Goal: Task Accomplishment & Management: Complete application form

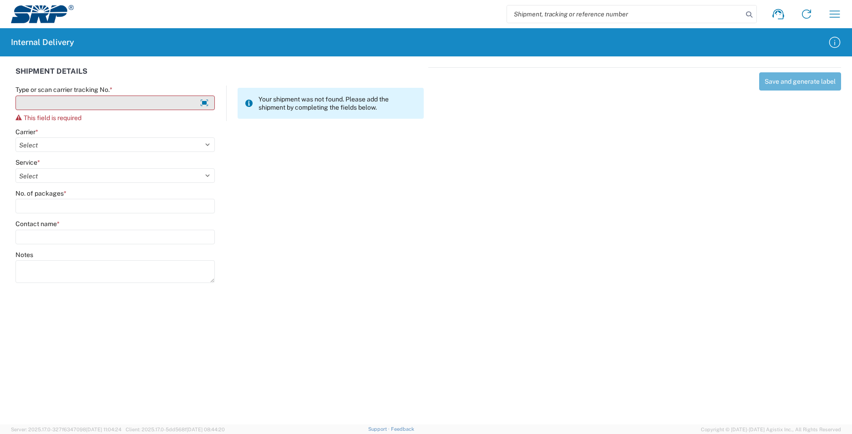
click at [102, 98] on input "Type or scan carrier tracking No. *" at bounding box center [114, 103] width 199 height 15
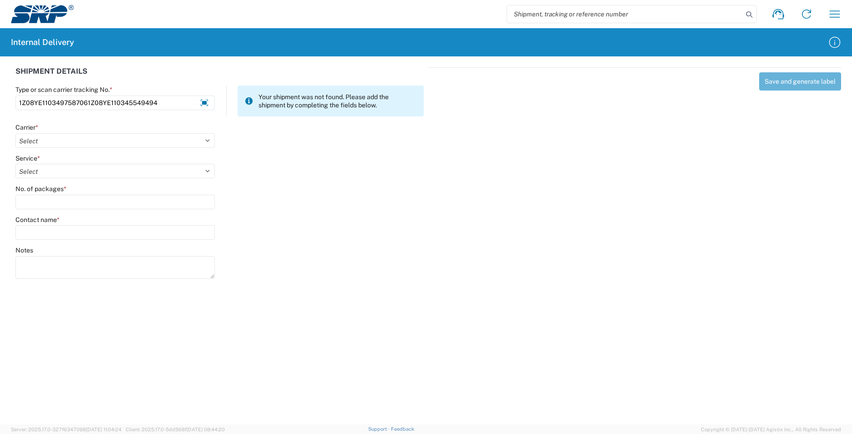
drag, startPoint x: 156, startPoint y: 102, endPoint x: 1, endPoint y: 102, distance: 154.3
click at [1, 102] on div "SHIPMENT DETAILS Type or scan carrier tracking No. * 1Z08YE1103497587061Z08YE11…" at bounding box center [426, 171] width 852 height 231
type input "1Z08YE1103497587061Z08YE110345549494"
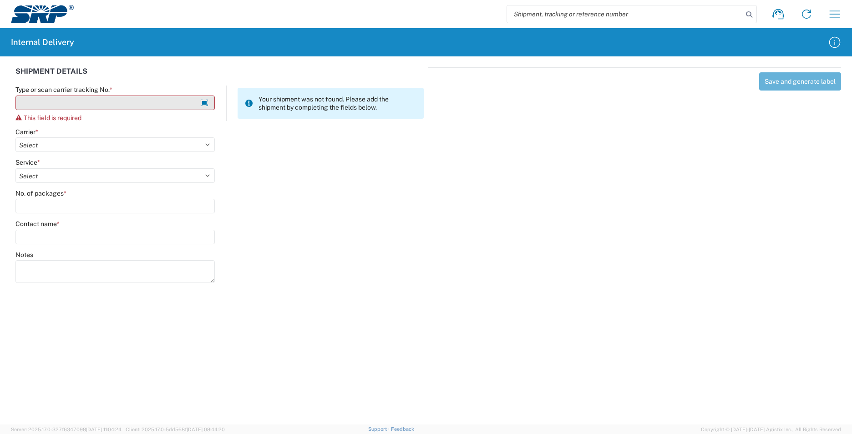
click at [61, 102] on input "Type or scan carrier tracking No. *" at bounding box center [114, 103] width 199 height 15
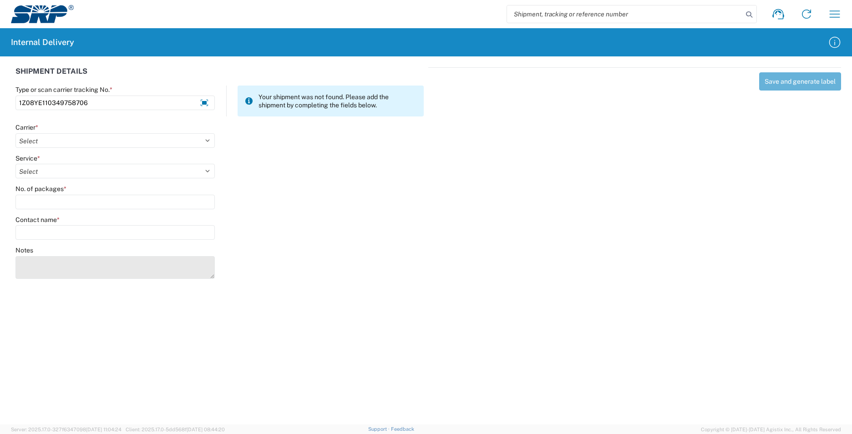
type input "1Z08YE110349758706"
click at [57, 271] on textarea "Notes" at bounding box center [114, 267] width 199 height 23
click at [85, 259] on textarea "1Z08YE1103455494941Z08YE110347990682" at bounding box center [114, 267] width 199 height 23
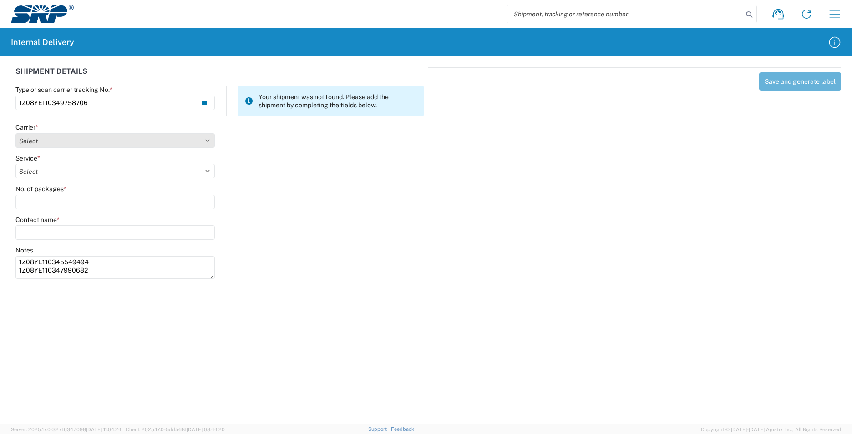
type textarea "1Z08YE110345549494 1Z08YE110347990682"
click at [62, 136] on select "Select AcctPay Amazon Logistics ATI Trucking BC Dimerco Logistics Empire Southw…" at bounding box center [114, 140] width 199 height 15
select select "12"
click at [15, 133] on select "Select AcctPay Amazon Logistics ATI Trucking BC Dimerco Logistics Empire Southw…" at bounding box center [114, 140] width 199 height 15
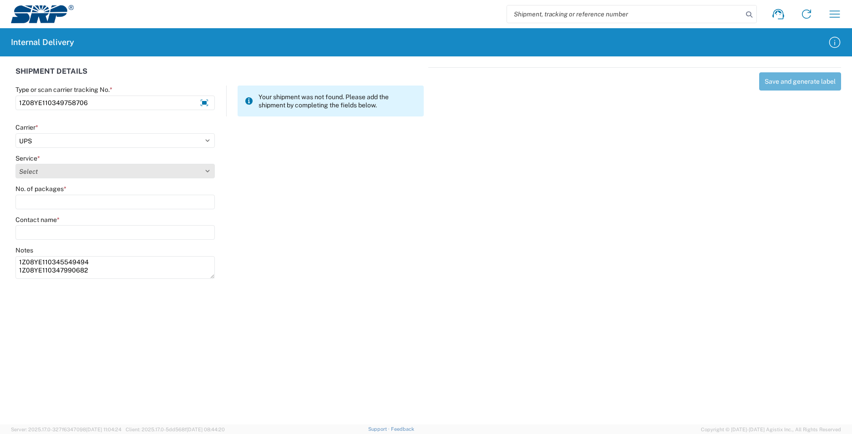
click at [52, 173] on select "Select 2nd Day Air 2nd Day Air A.M. 3 Day Select Basic BOUND PRINTED MATTER, UP…" at bounding box center [114, 171] width 199 height 15
select select "43"
click at [52, 173] on select "Select 2nd Day Air 2nd Day Air A.M. 3 Day Select Basic BOUND PRINTED MATTER, UP…" at bounding box center [114, 171] width 199 height 15
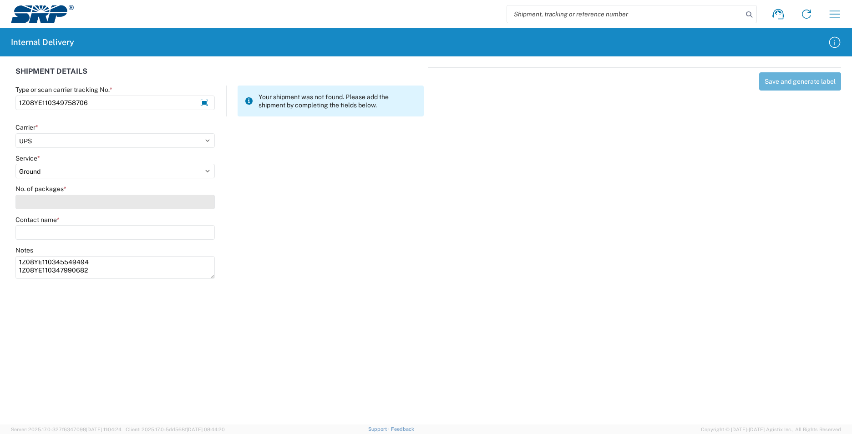
click at [42, 203] on input "No. of packages *" at bounding box center [114, 202] width 199 height 15
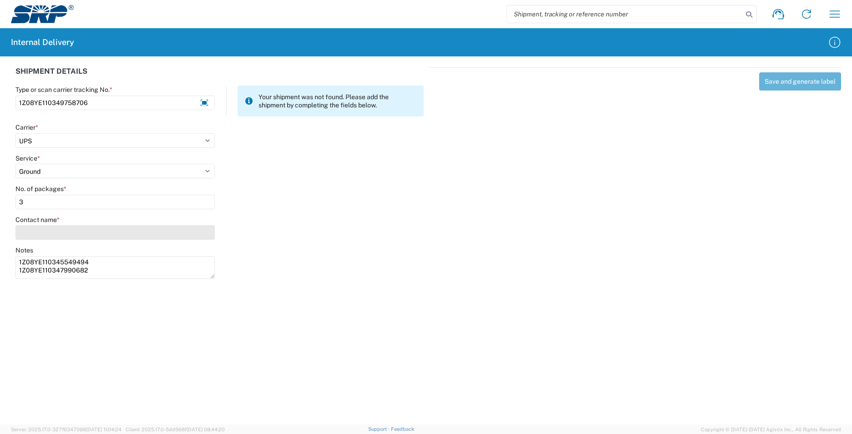
type input "3"
click at [48, 234] on input "Contact name *" at bounding box center [114, 232] width 199 height 15
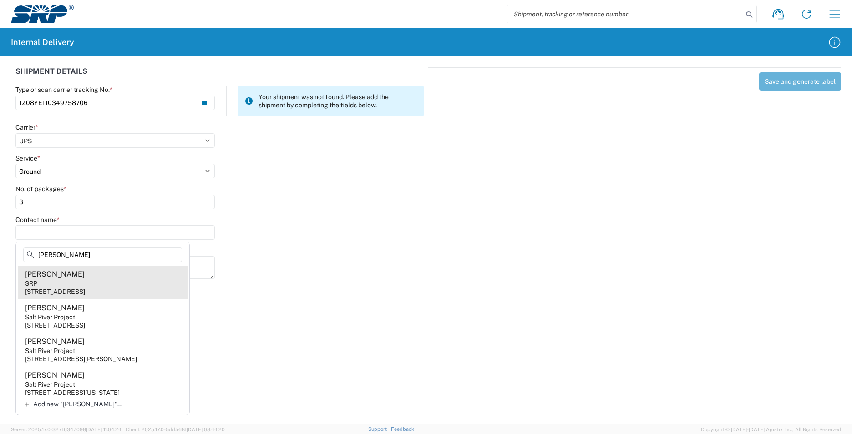
type input "darin"
click at [138, 284] on agx-address-suggestion-item "Darin Kristofice SRP 1667 N Priest Dr, TSB101, Tempe, AZ, 85281, US" at bounding box center [103, 283] width 170 height 34
type input "[PERSON_NAME]"
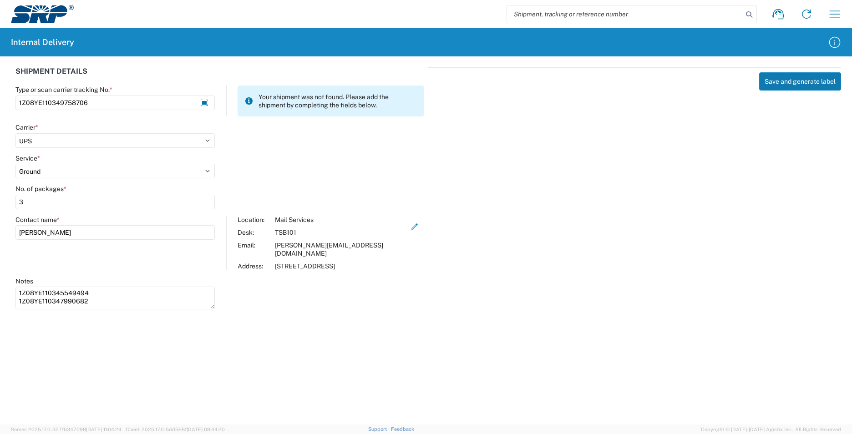
click at [777, 82] on button "Save and generate label" at bounding box center [800, 81] width 82 height 18
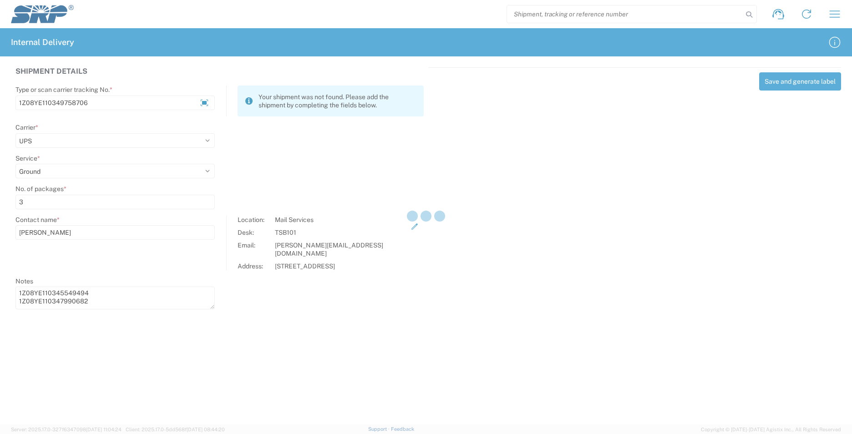
select select
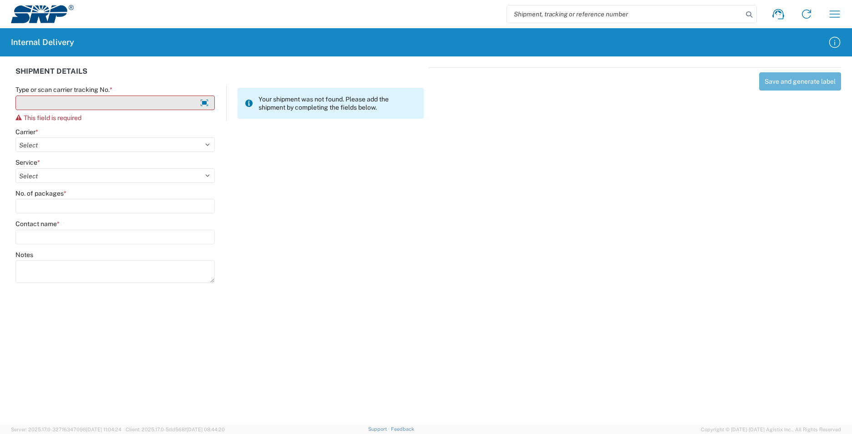
click at [67, 104] on input "Type or scan carrier tracking No. *" at bounding box center [114, 103] width 199 height 15
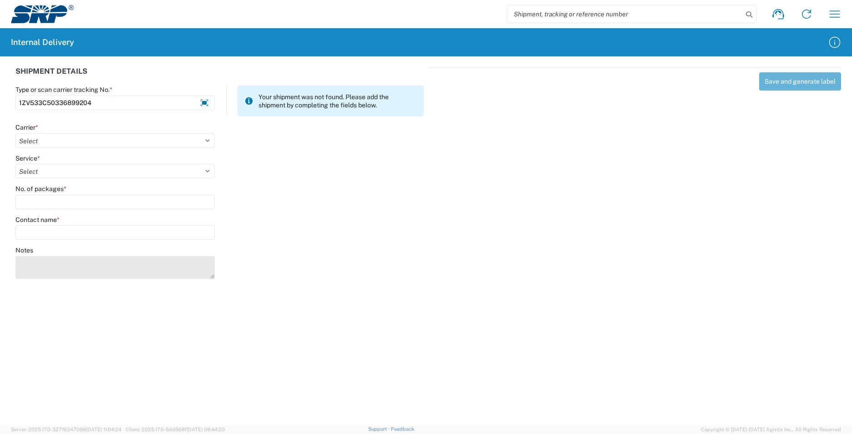
type input "1ZV533C50336899204"
click at [75, 263] on textarea "Notes" at bounding box center [114, 267] width 199 height 23
drag, startPoint x: 209, startPoint y: 278, endPoint x: 205, endPoint y: 294, distance: 16.4
click at [207, 294] on textarea "1ZV533C50333784619 1ZV533C50327952225 1ZV533C50320126032 1ZV533C50335388259" at bounding box center [114, 275] width 199 height 39
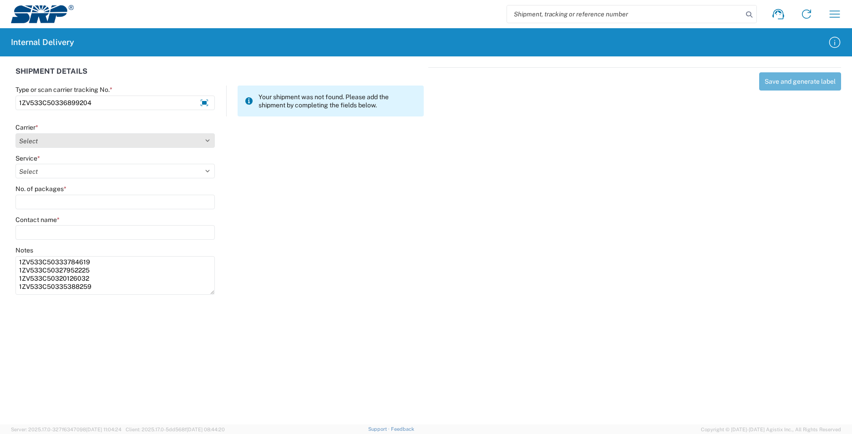
type textarea "1ZV533C50333784619 1ZV533C50327952225 1ZV533C50320126032 1ZV533C50335388259"
click at [67, 137] on select "Select AcctPay Amazon Logistics ATI Trucking BC Dimerco Logistics Empire Southw…" at bounding box center [114, 140] width 199 height 15
select select "12"
click at [15, 133] on select "Select AcctPay Amazon Logistics ATI Trucking BC Dimerco Logistics Empire Southw…" at bounding box center [114, 140] width 199 height 15
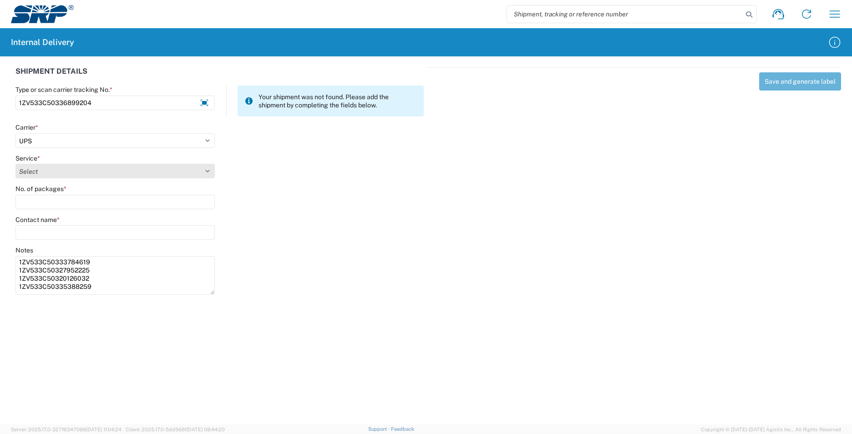
select select "43"
click at [34, 173] on select "Select 2nd Day Air 2nd Day Air A.M. 3 Day Select Basic BOUND PRINTED MATTER, UP…" at bounding box center [114, 171] width 199 height 15
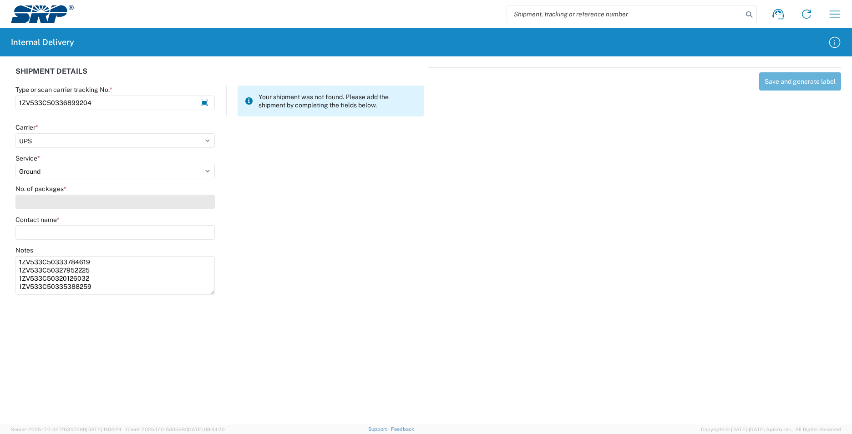
click at [35, 206] on input "No. of packages *" at bounding box center [114, 202] width 199 height 15
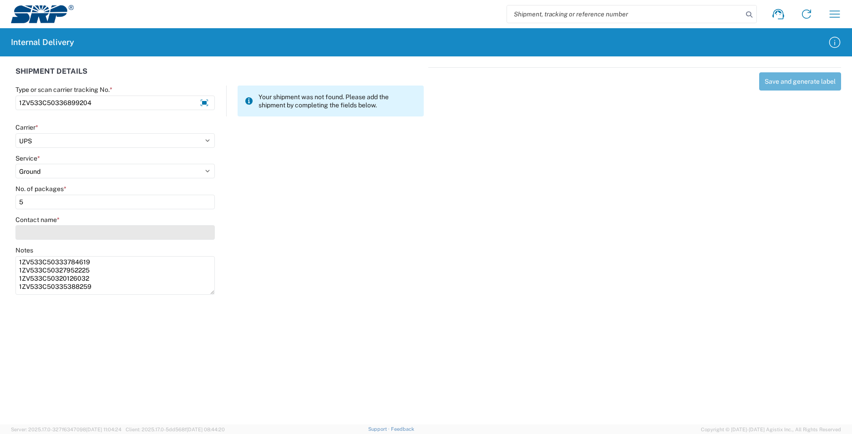
type input "5"
click at [46, 229] on input "Contact name *" at bounding box center [114, 232] width 199 height 15
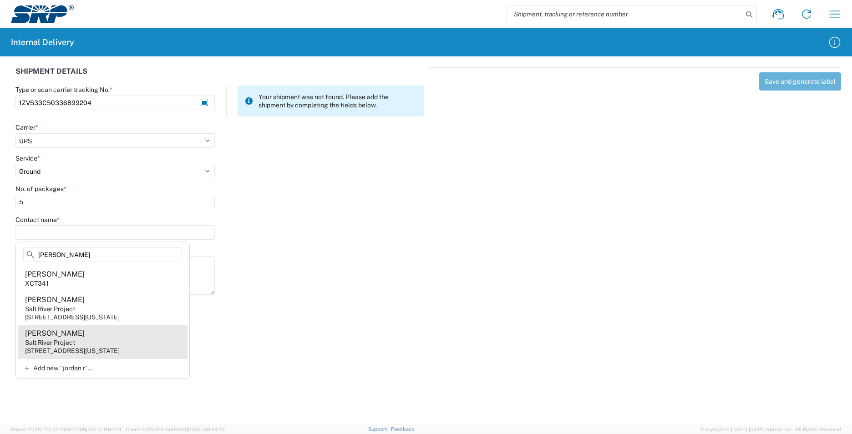
type input "jordan r"
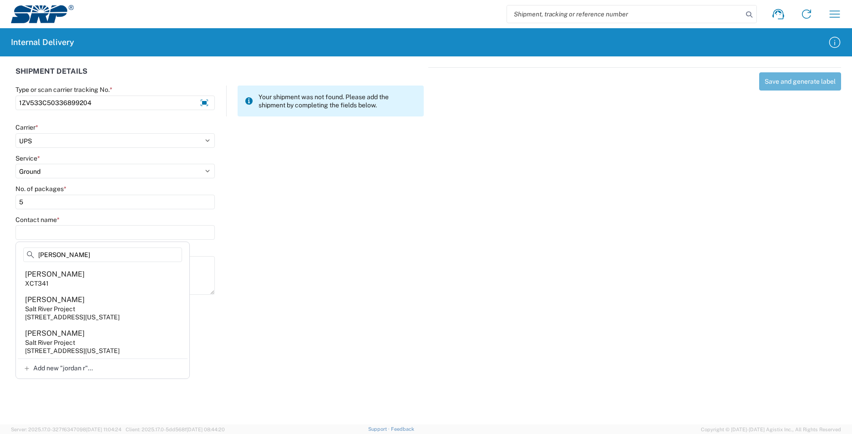
click at [92, 339] on agx-address-suggestion-item "Jordan Rickards Salt River Project 998 W Washington St, XCT317, Tempe, AZ, 8528…" at bounding box center [103, 342] width 170 height 34
type input "Jordan Rickards"
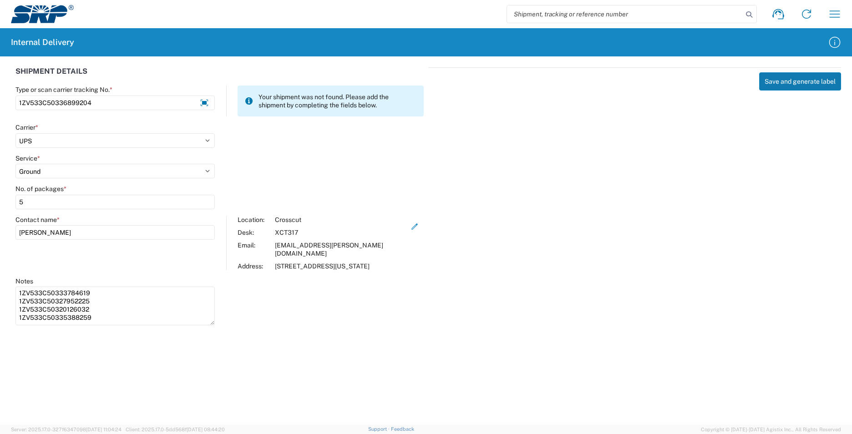
click at [790, 81] on button "Save and generate label" at bounding box center [800, 81] width 82 height 18
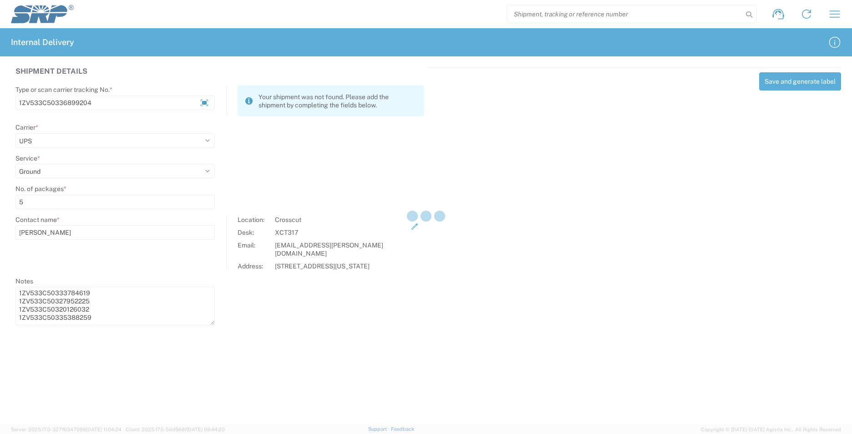
select select
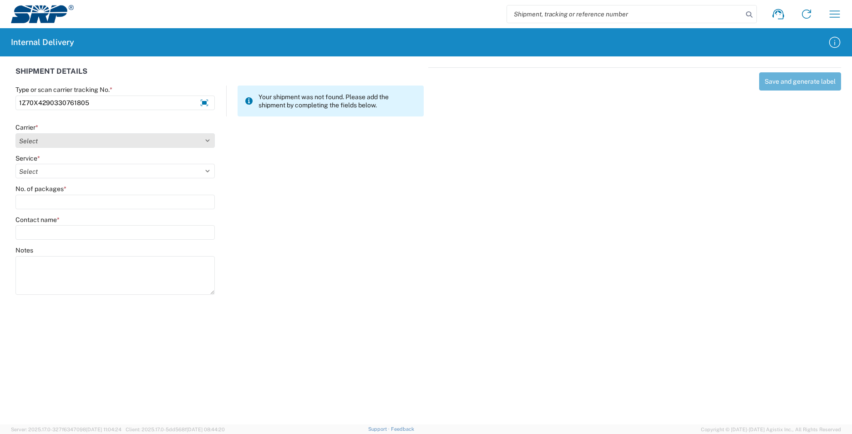
type input "1Z70X4290330761805"
click at [73, 145] on select "Select AcctPay Amazon Logistics ATI Trucking BC Dimerco Logistics Empire Southw…" at bounding box center [114, 140] width 199 height 15
select select "12"
click at [15, 133] on select "Select AcctPay Amazon Logistics ATI Trucking BC Dimerco Logistics Empire Southw…" at bounding box center [114, 140] width 199 height 15
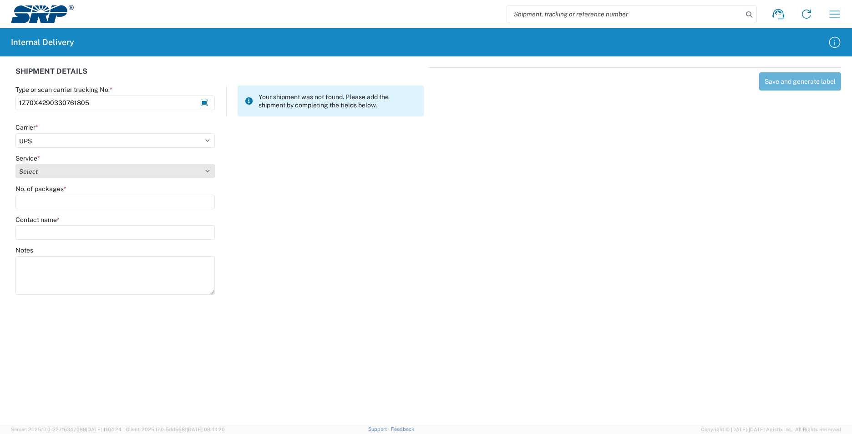
click at [51, 173] on select "Select 2nd Day Air 2nd Day Air A.M. 3 Day Select Basic BOUND PRINTED MATTER, UP…" at bounding box center [114, 171] width 199 height 15
select select "43"
click at [51, 173] on select "Select 2nd Day Air 2nd Day Air A.M. 3 Day Select Basic BOUND PRINTED MATTER, UP…" at bounding box center [114, 171] width 199 height 15
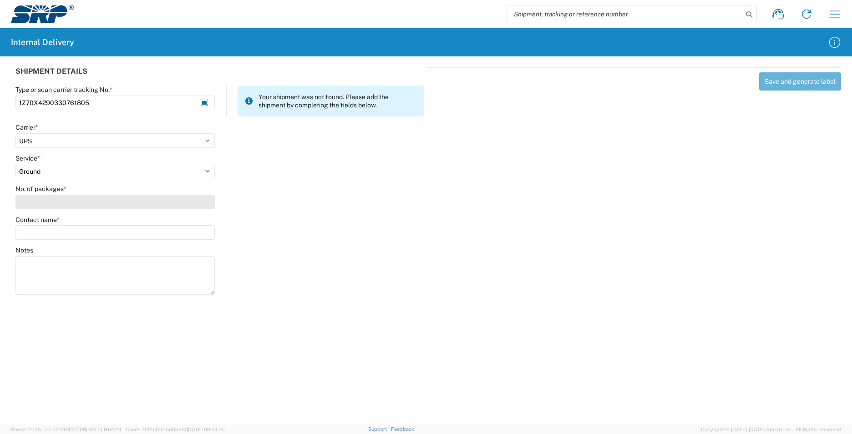
click at [52, 199] on input "No. of packages *" at bounding box center [114, 202] width 199 height 15
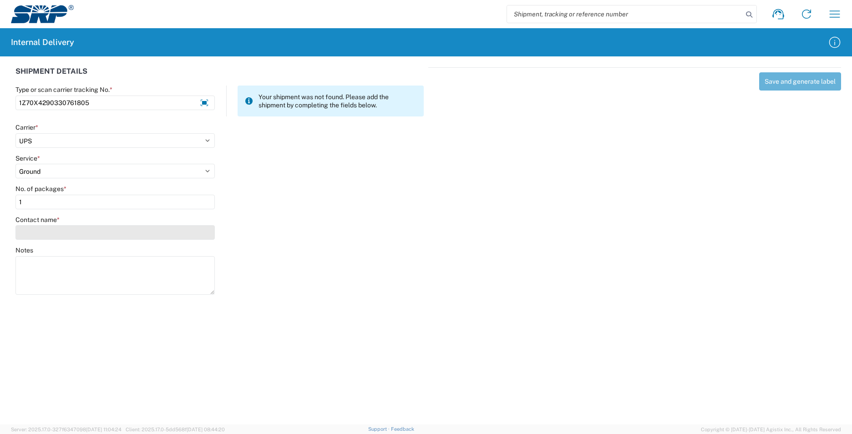
type input "1"
click at [48, 227] on input "Contact name *" at bounding box center [114, 232] width 199 height 15
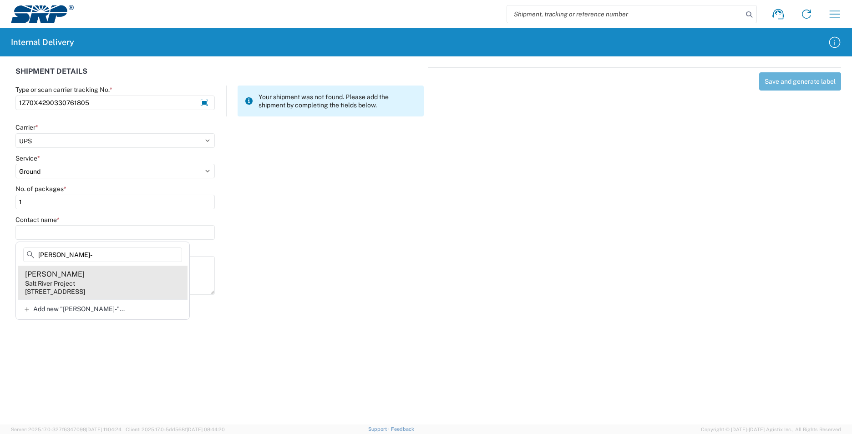
type input "lind-"
click at [108, 279] on agx-address-suggestion-item "Jonathan Lind-savage Salt River Project 1500 N Mill Ave, PAB12W, Tempe, AZ, 852…" at bounding box center [103, 283] width 170 height 34
type input "Jonathan Lind-savage"
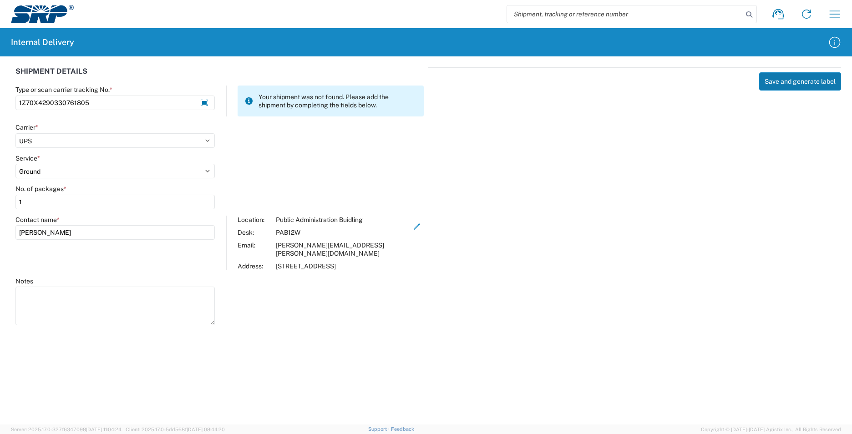
click at [798, 81] on button "Save and generate label" at bounding box center [800, 81] width 82 height 18
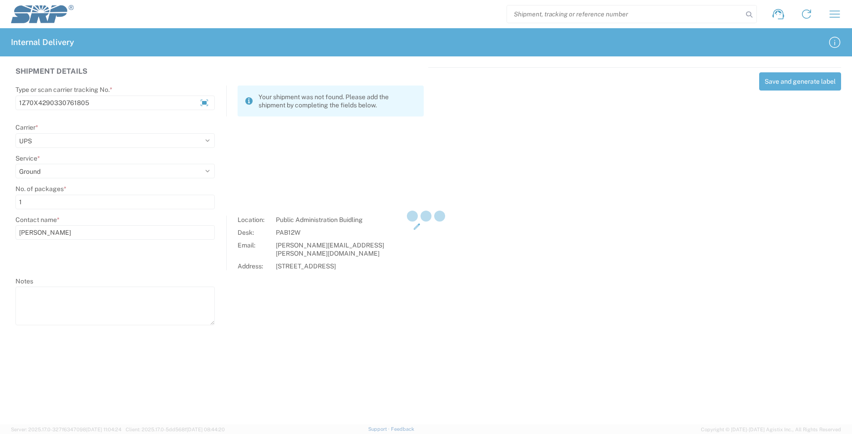
select select
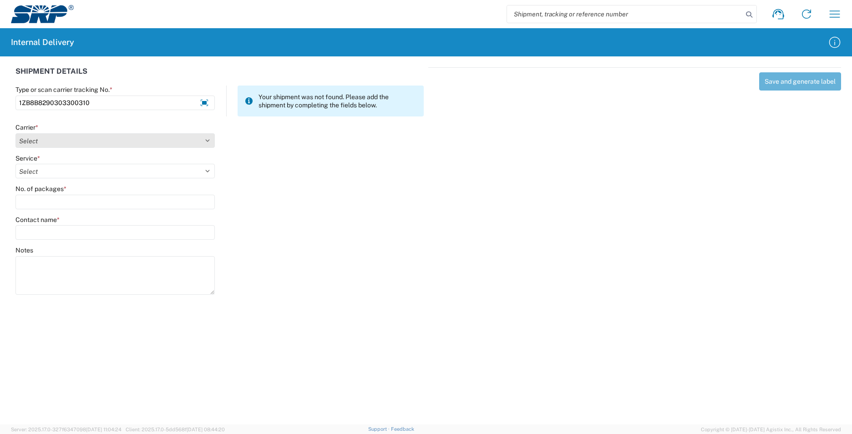
type input "1ZB8B8290303300310"
click at [27, 143] on select "Select AcctPay Amazon Logistics ATI Trucking BC Dimerco Logistics Empire Southw…" at bounding box center [114, 140] width 199 height 15
select select "12"
click at [15, 133] on select "Select AcctPay Amazon Logistics ATI Trucking BC Dimerco Logistics Empire Southw…" at bounding box center [114, 140] width 199 height 15
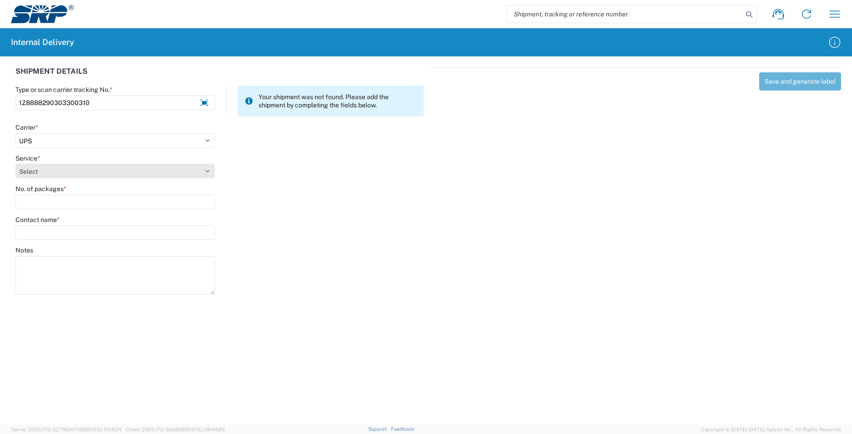
click at [44, 167] on select "Select 2nd Day Air 2nd Day Air A.M. 3 Day Select Basic BOUND PRINTED MATTER, UP…" at bounding box center [114, 171] width 199 height 15
select select "43"
click at [44, 167] on select "Select 2nd Day Air 2nd Day Air A.M. 3 Day Select Basic BOUND PRINTED MATTER, UP…" at bounding box center [114, 171] width 199 height 15
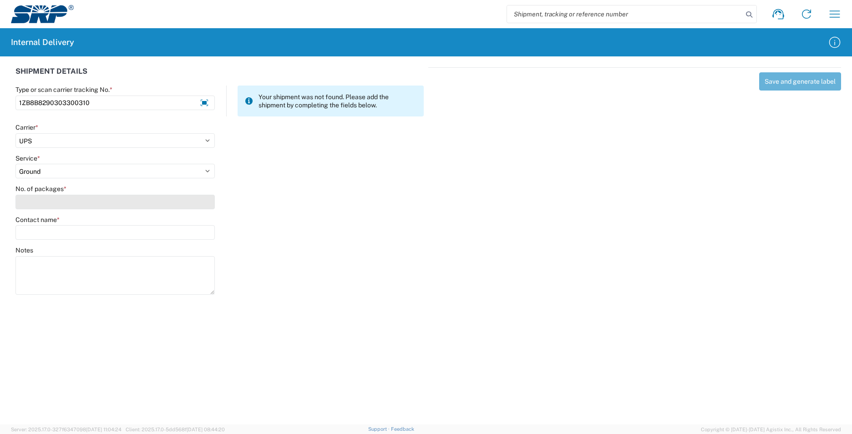
click at [40, 202] on input "No. of packages *" at bounding box center [114, 202] width 199 height 15
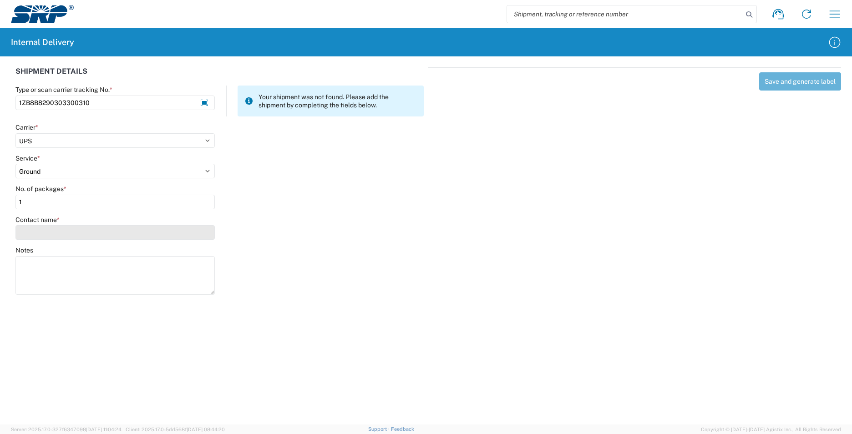
type input "1"
click at [39, 236] on input "Contact name *" at bounding box center [114, 232] width 199 height 15
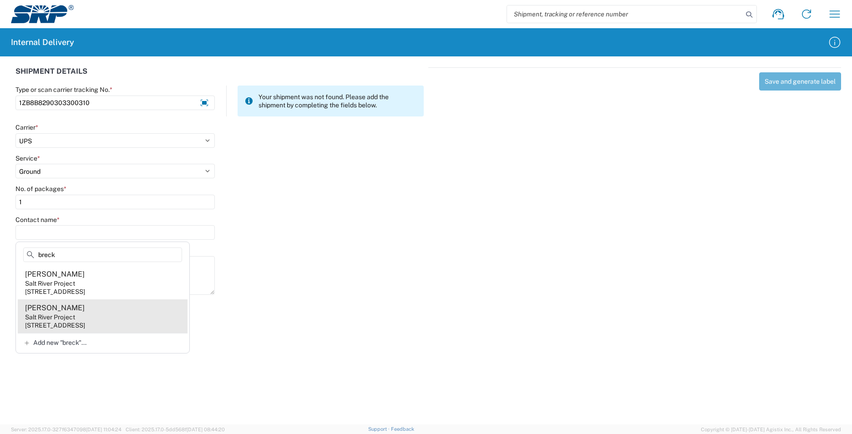
type input "breck"
click at [100, 317] on agx-address-suggestion-item "Jeffrey Breckon Salt River Project 1500 N Mill Ave, PAB15W, Tempe, AZ, 85281, US" at bounding box center [103, 316] width 170 height 34
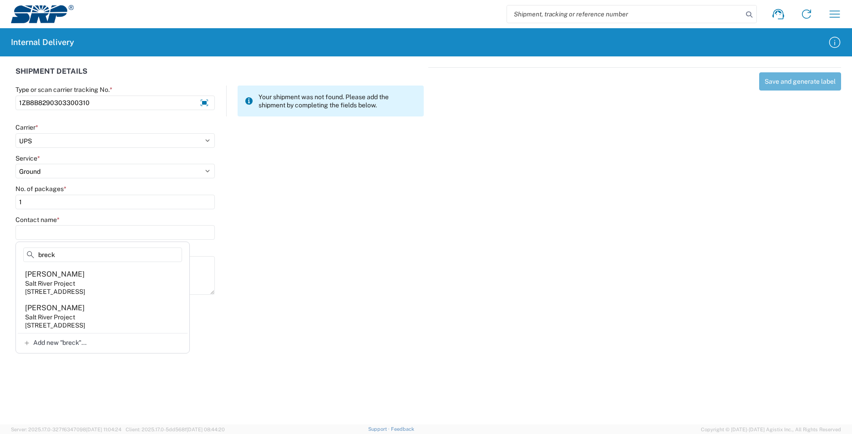
type input "Jeffrey Breckon"
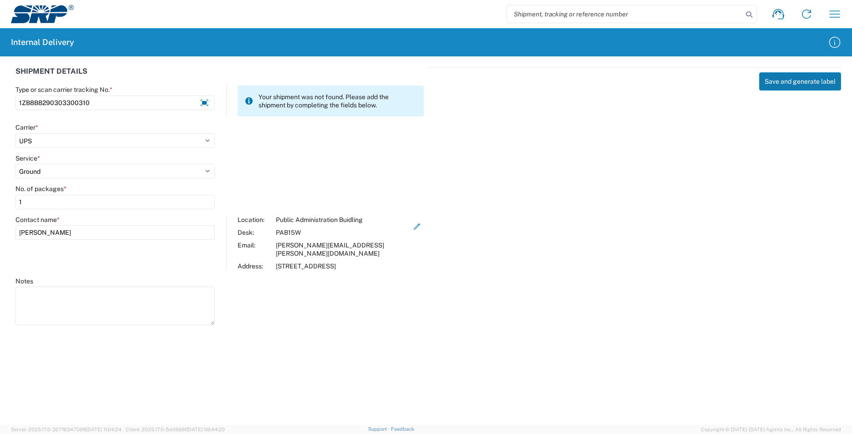
click at [793, 77] on button "Save and generate label" at bounding box center [800, 81] width 82 height 18
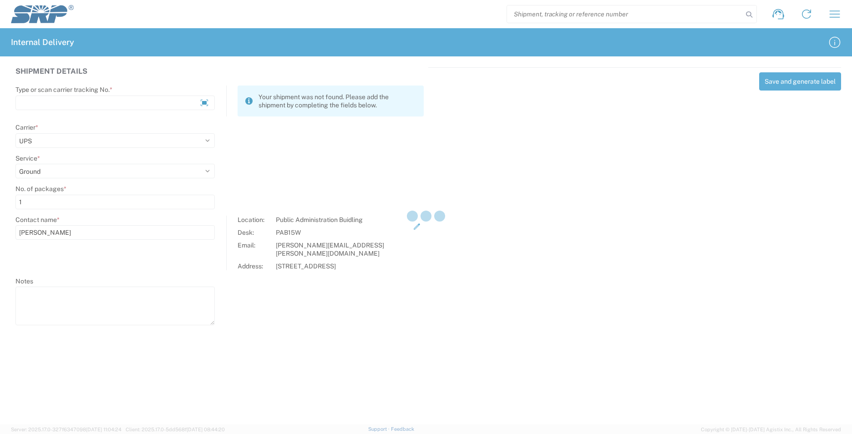
select select
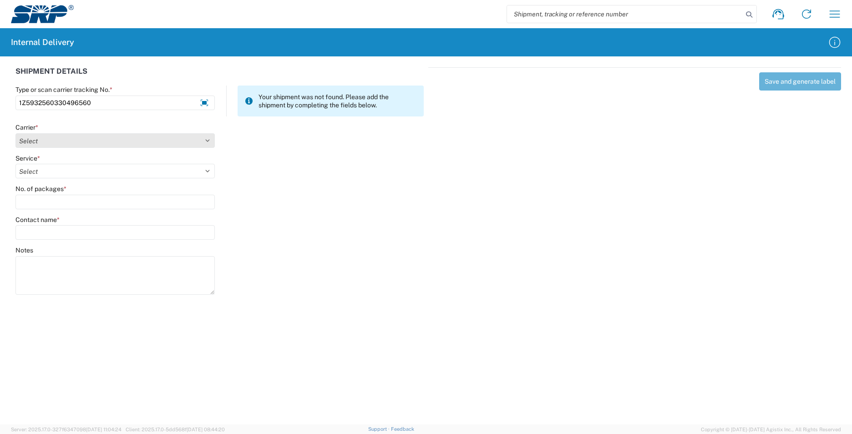
type input "1Z5932560330496560"
click at [62, 140] on select "Select AcctPay Amazon Logistics ATI Trucking BC Dimerco Logistics Empire Southw…" at bounding box center [114, 140] width 199 height 15
select select "12"
click at [15, 133] on select "Select AcctPay Amazon Logistics ATI Trucking BC Dimerco Logistics Empire Southw…" at bounding box center [114, 140] width 199 height 15
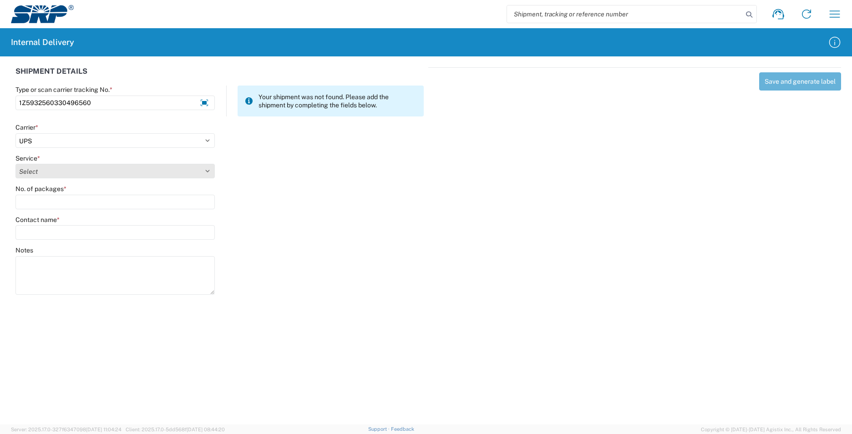
click at [42, 167] on select "Select 2nd Day Air 2nd Day Air A.M. 3 Day Select Basic BOUND PRINTED MATTER, UP…" at bounding box center [114, 171] width 199 height 15
select select "43"
click at [61, 167] on select "Select 2nd Day Air 2nd Day Air A.M. 3 Day Select Basic BOUND PRINTED MATTER, UP…" at bounding box center [114, 171] width 199 height 15
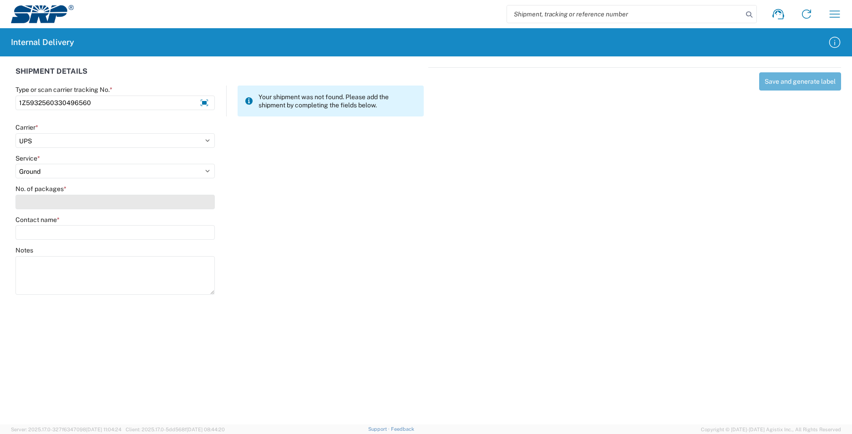
click at [50, 199] on input "No. of packages *" at bounding box center [114, 202] width 199 height 15
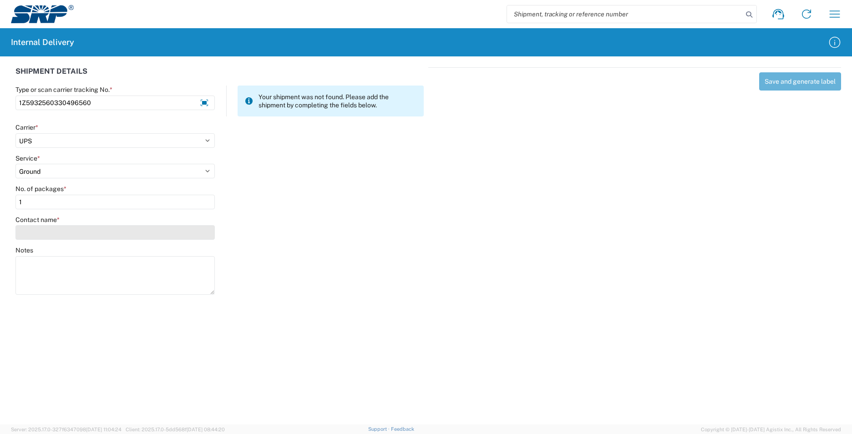
type input "1"
click at [48, 234] on input "Contact name *" at bounding box center [114, 232] width 199 height 15
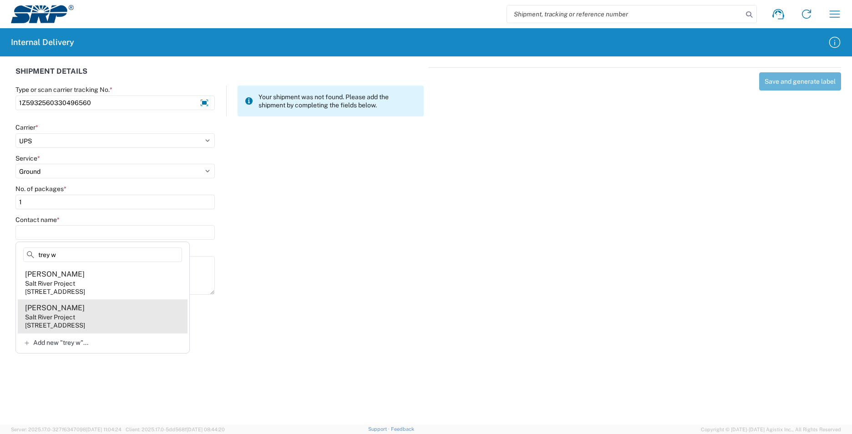
type input "trey w"
click at [85, 322] on div "1 E Continental Dr, PER100, Tempe, AZ, 85281, US" at bounding box center [55, 325] width 60 height 8
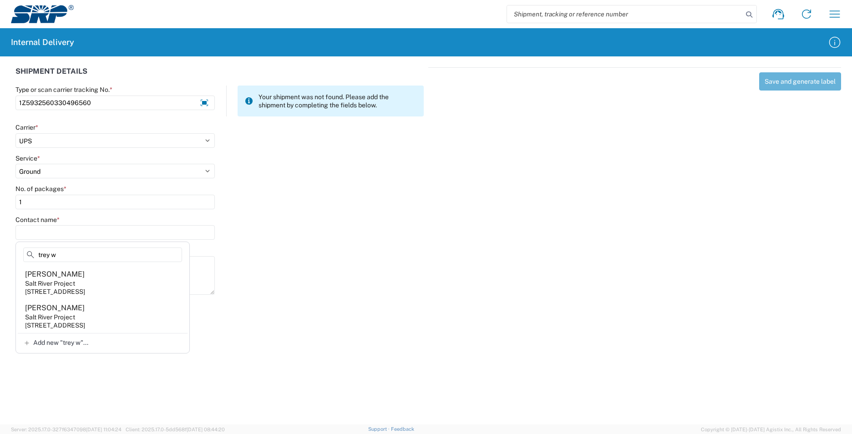
type input "Trey Wilson"
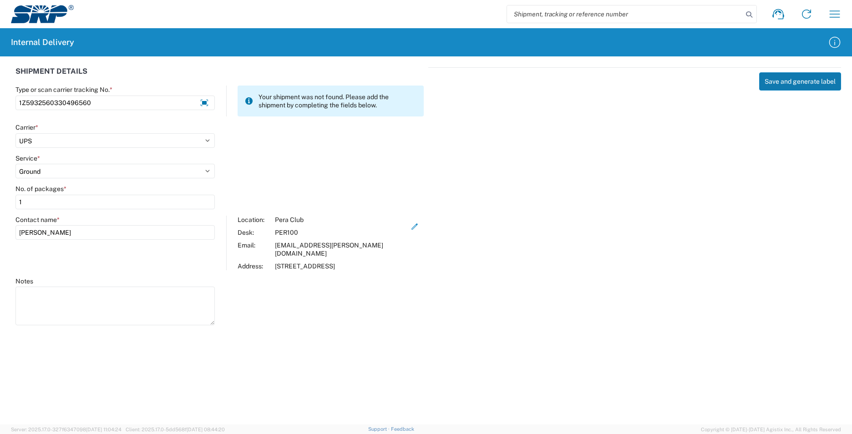
click at [796, 85] on button "Save and generate label" at bounding box center [800, 81] width 82 height 18
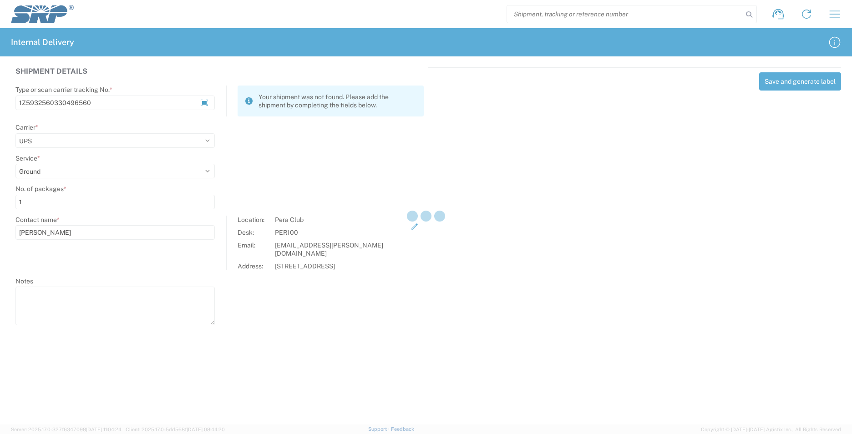
select select
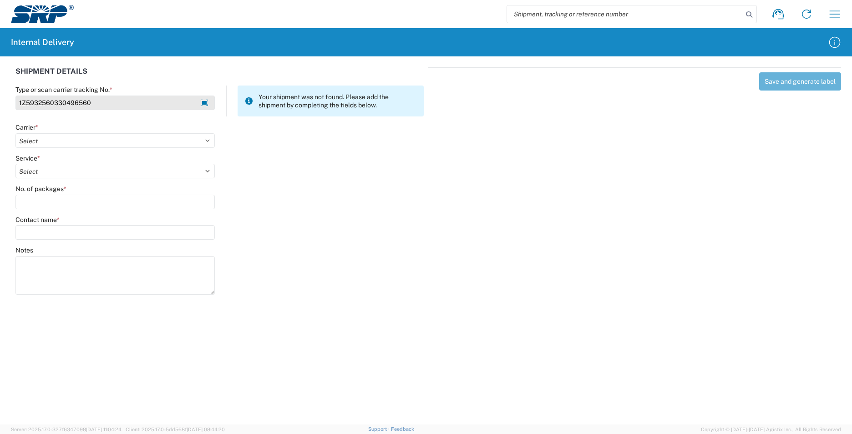
drag, startPoint x: 100, startPoint y: 106, endPoint x: 15, endPoint y: 107, distance: 84.7
click at [15, 107] on input "1Z5932560330496560" at bounding box center [114, 103] width 199 height 15
type input "1Z5932560330496560"
click at [578, 10] on input "search" at bounding box center [625, 13] width 236 height 17
paste input "1Z5932560330496560"
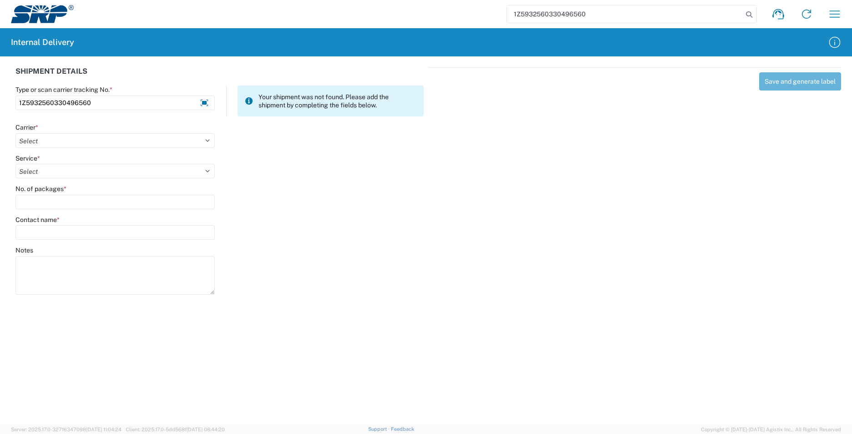
type input "1Z5932560330496560"
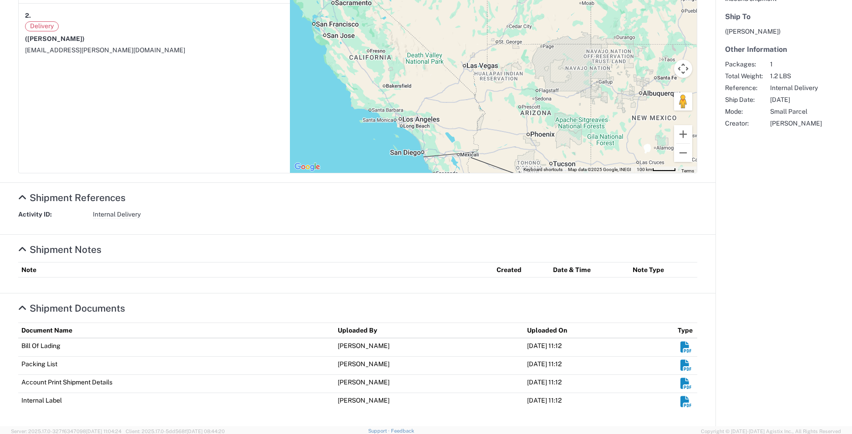
scroll to position [202, 0]
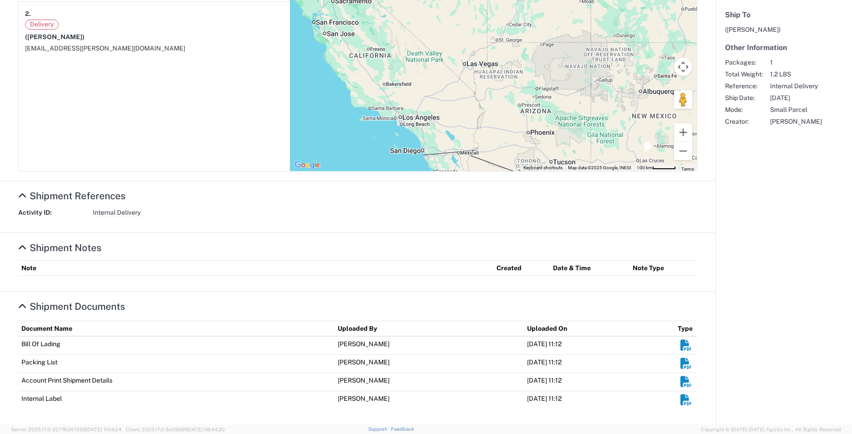
click at [680, 398] on em "Shipment Documents" at bounding box center [685, 400] width 11 height 11
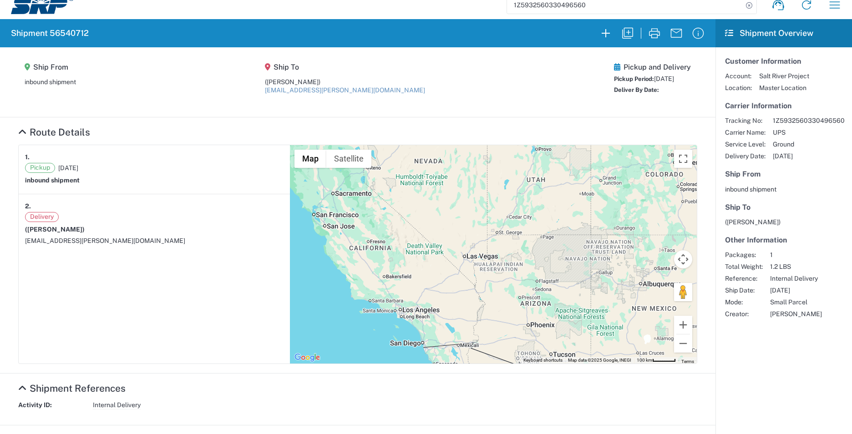
scroll to position [0, 0]
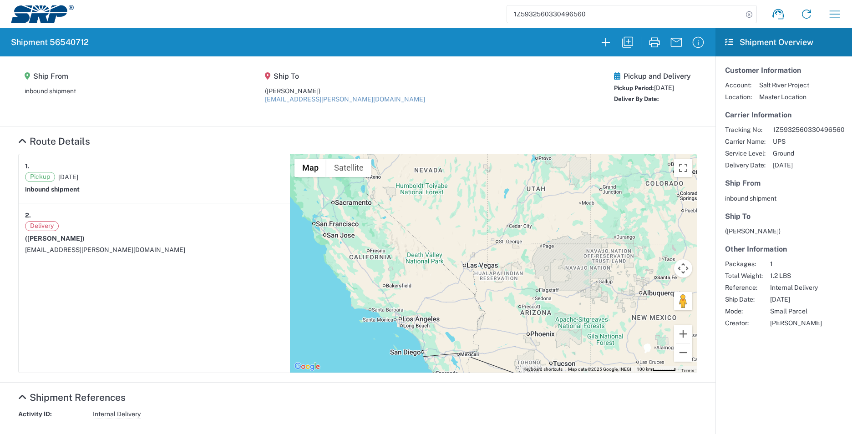
click at [52, 17] on img at bounding box center [42, 14] width 63 height 18
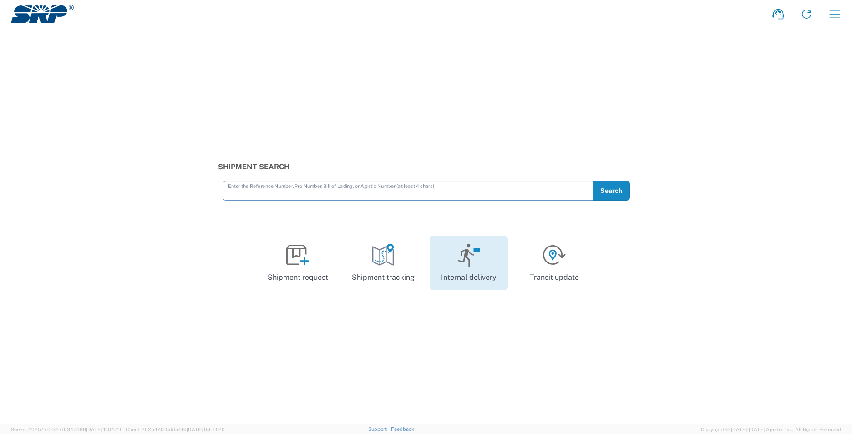
click at [477, 263] on icon at bounding box center [468, 255] width 23 height 23
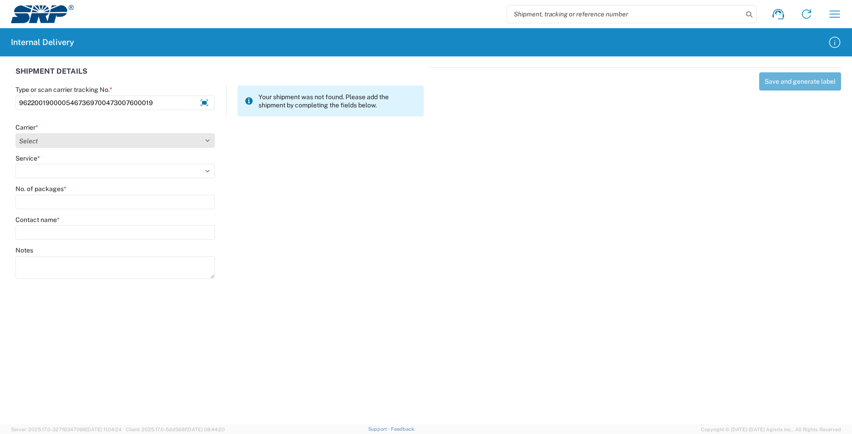
type input "9622001900005467369700473007600019"
click at [61, 139] on select "Select AcctPay Amazon Logistics ATI Trucking BC Dimerco Logistics Empire Southw…" at bounding box center [114, 140] width 199 height 15
select select "5"
click at [15, 133] on select "Select AcctPay Amazon Logistics ATI Trucking BC Dimerco Logistics Empire Southw…" at bounding box center [114, 140] width 199 height 15
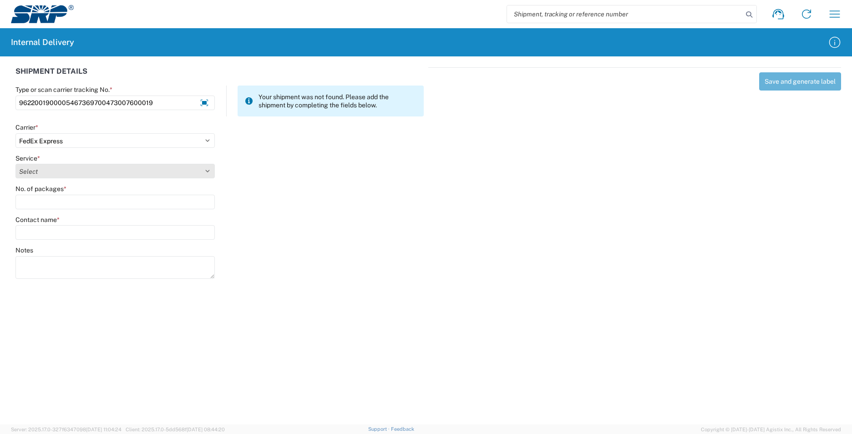
click at [53, 170] on select "Select 1Day Freight 2Day 2Day AM 2Day AM One Rate 2Day Freight 2Day One Rate 3 …" at bounding box center [114, 171] width 199 height 15
select select "12"
click at [53, 170] on select "Select 1Day Freight 2Day 2Day AM 2Day AM One Rate 2Day Freight 2Day One Rate 3 …" at bounding box center [114, 171] width 199 height 15
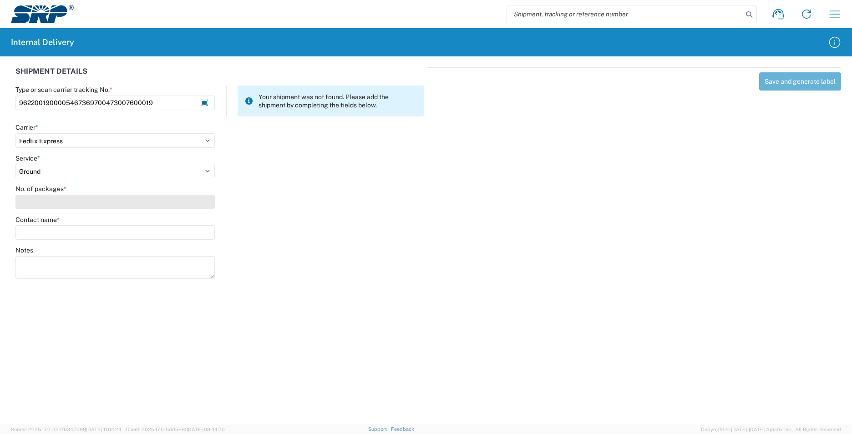
click at [46, 203] on input "No. of packages *" at bounding box center [114, 202] width 199 height 15
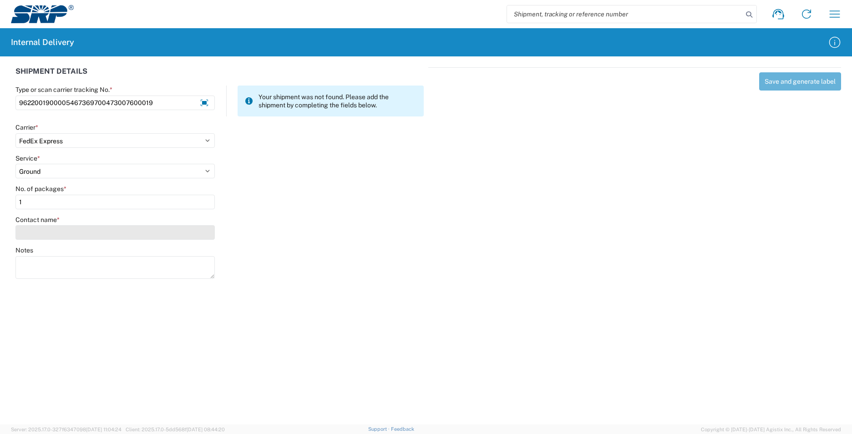
type input "1"
click at [51, 228] on input "Contact name *" at bounding box center [114, 232] width 199 height 15
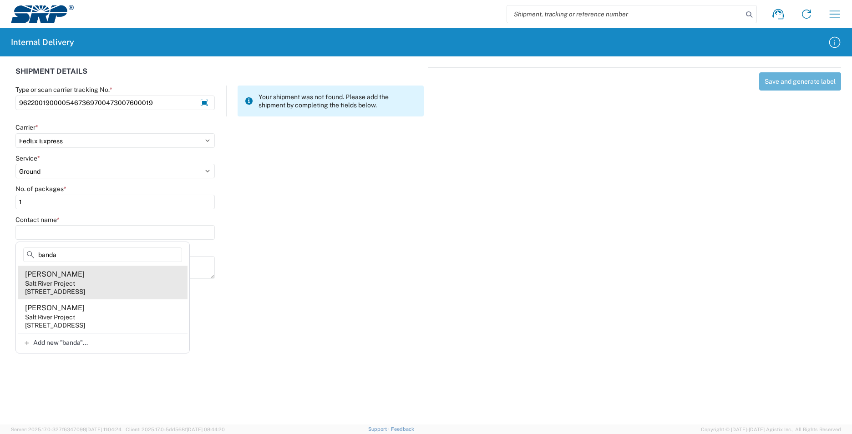
type input "banda"
click at [102, 281] on agx-address-suggestion-item "Ariana Banda Salt River Project 1511 N Project Dr, CUB248, Tempe, AZ, 85281, US" at bounding box center [103, 283] width 170 height 34
type input "Ariana Banda"
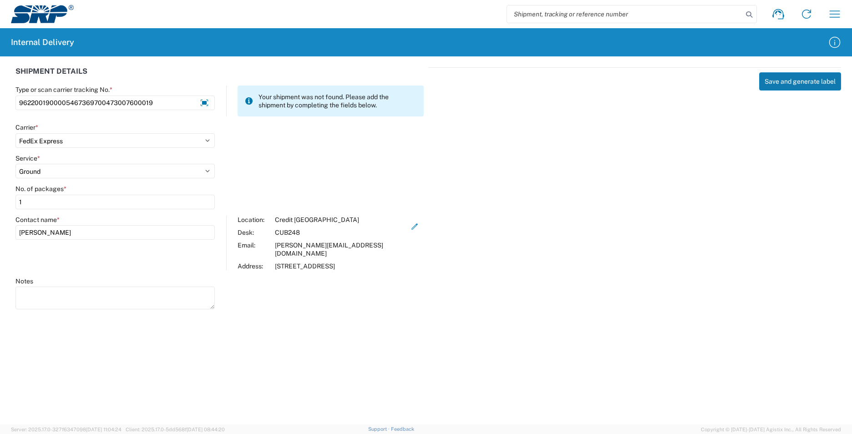
click at [803, 83] on button "Save and generate label" at bounding box center [800, 81] width 82 height 18
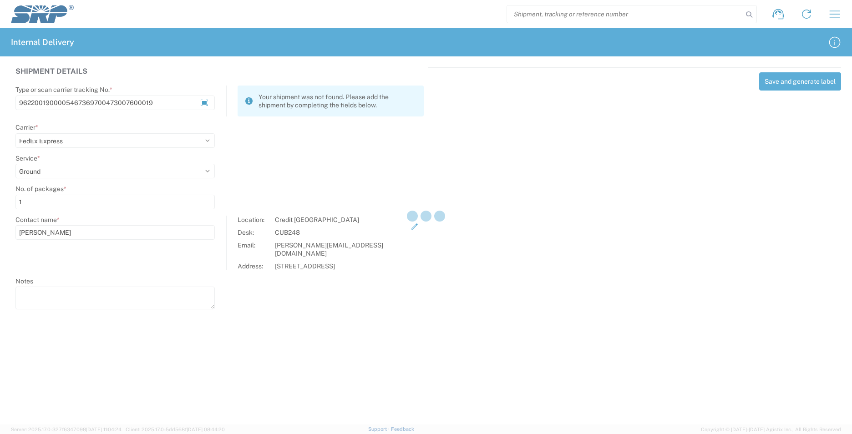
select select
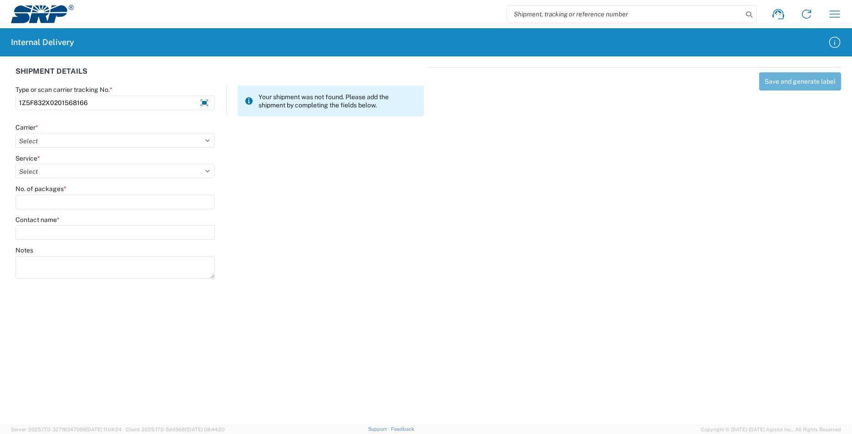
type input "1Z5F832X0201568166"
drag, startPoint x: 61, startPoint y: 251, endPoint x: 56, endPoint y: 256, distance: 7.1
click at [60, 252] on div "Notes" at bounding box center [114, 250] width 199 height 8
click at [47, 266] on textarea "Notes" at bounding box center [114, 267] width 199 height 23
type textarea "1Z4X867X1290259166 1Z8712260292906034"
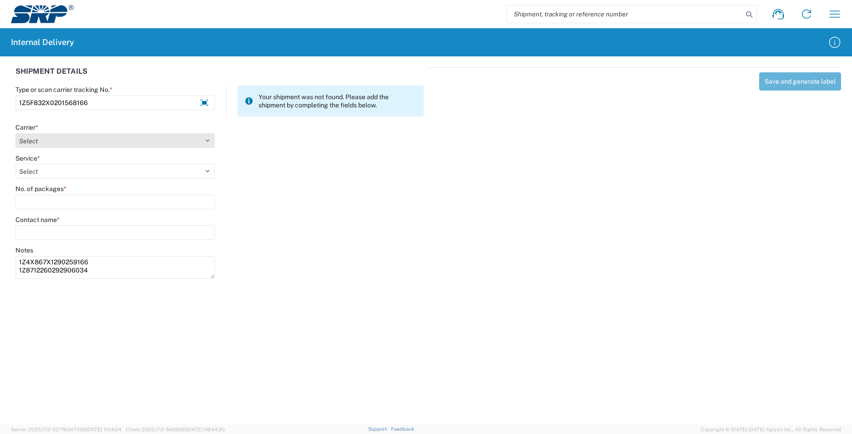
click at [46, 142] on select "Select AcctPay Amazon Logistics ATI Trucking BC Dimerco Logistics Empire Southw…" at bounding box center [114, 140] width 199 height 15
select select "12"
click at [15, 133] on select "Select AcctPay Amazon Logistics ATI Trucking BC Dimerco Logistics Empire Southw…" at bounding box center [114, 140] width 199 height 15
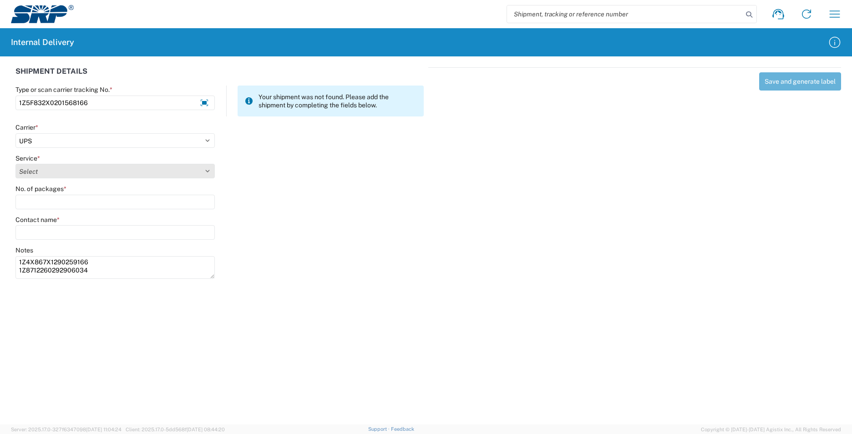
click at [25, 176] on select "Select 2nd Day Air 2nd Day Air A.M. 3 Day Select Basic BOUND PRINTED MATTER, UP…" at bounding box center [114, 171] width 199 height 15
select select "43"
click at [39, 172] on select "Select 2nd Day Air 2nd Day Air A.M. 3 Day Select Basic BOUND PRINTED MATTER, UP…" at bounding box center [114, 171] width 199 height 15
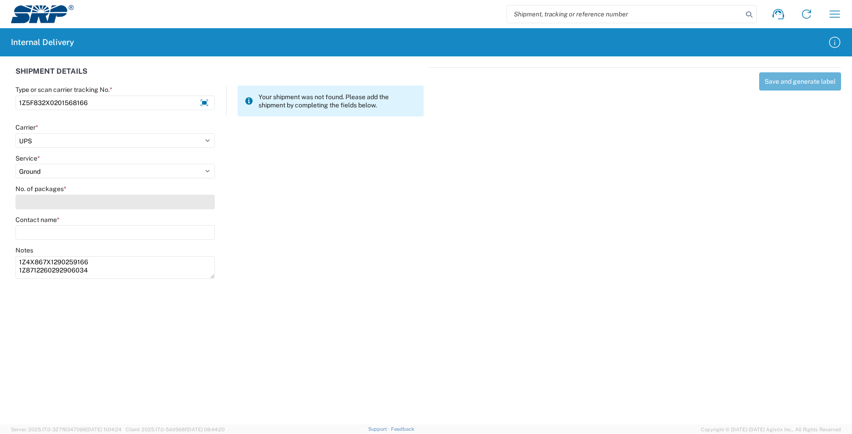
click at [39, 200] on input "No. of packages *" at bounding box center [114, 202] width 199 height 15
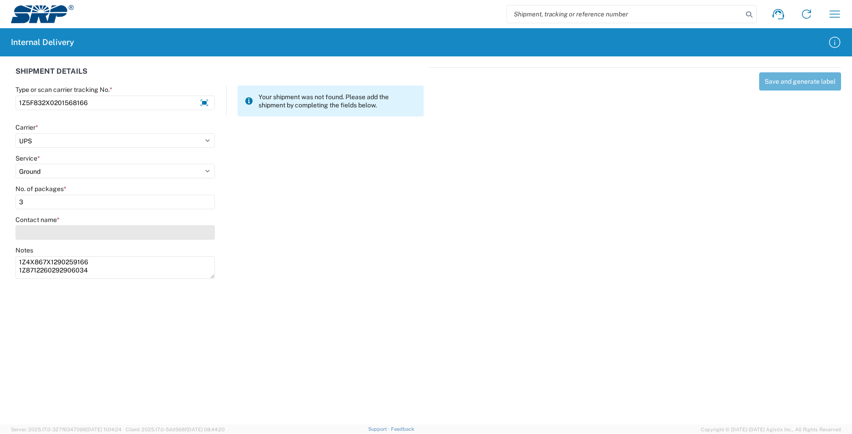
type input "3"
click at [42, 227] on input "Contact name *" at bounding box center [114, 232] width 199 height 15
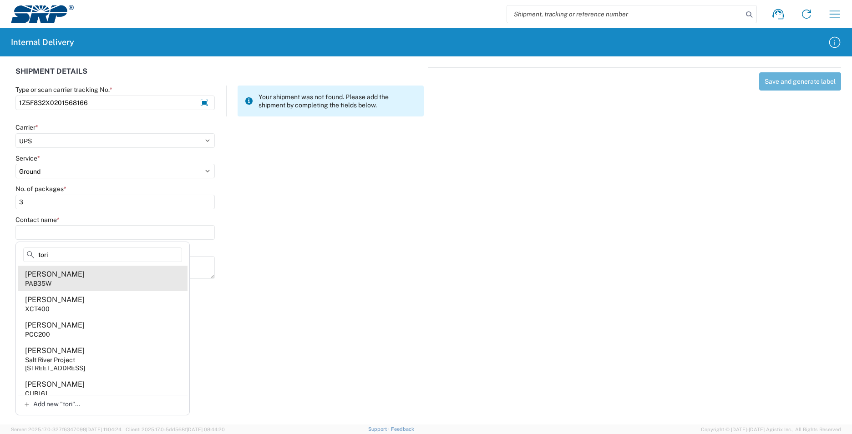
type input "tori"
click at [51, 277] on div "Tori Galbreath" at bounding box center [55, 274] width 60 height 10
type input "Tori Galbreath"
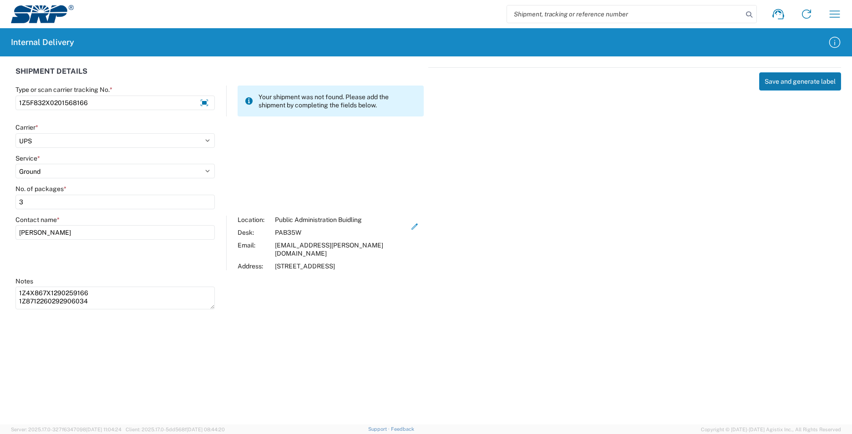
click at [780, 82] on button "Save and generate label" at bounding box center [800, 81] width 82 height 18
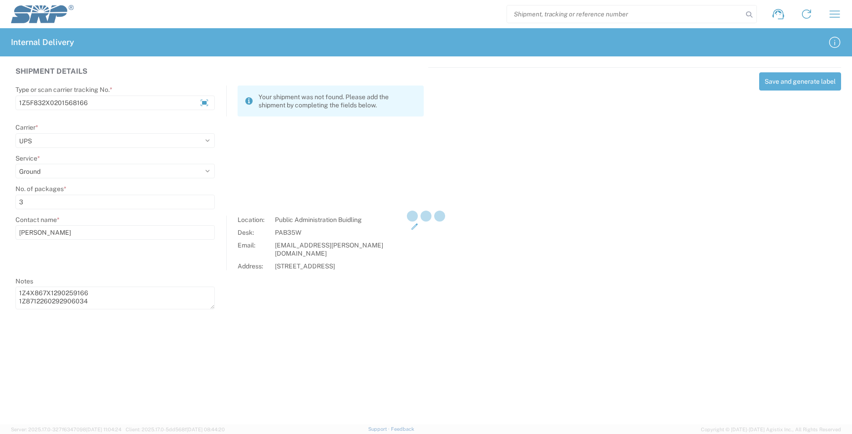
select select
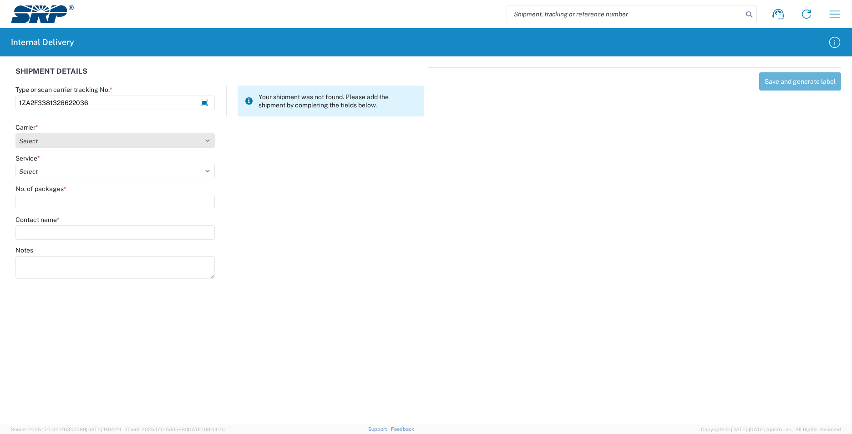
type input "1ZA2F3381326622036"
click at [55, 142] on select "Select AcctPay Amazon Logistics ATI Trucking BC Dimerco Logistics Empire Southw…" at bounding box center [114, 140] width 199 height 15
select select "12"
click at [15, 133] on select "Select AcctPay Amazon Logistics ATI Trucking BC Dimerco Logistics Empire Southw…" at bounding box center [114, 140] width 199 height 15
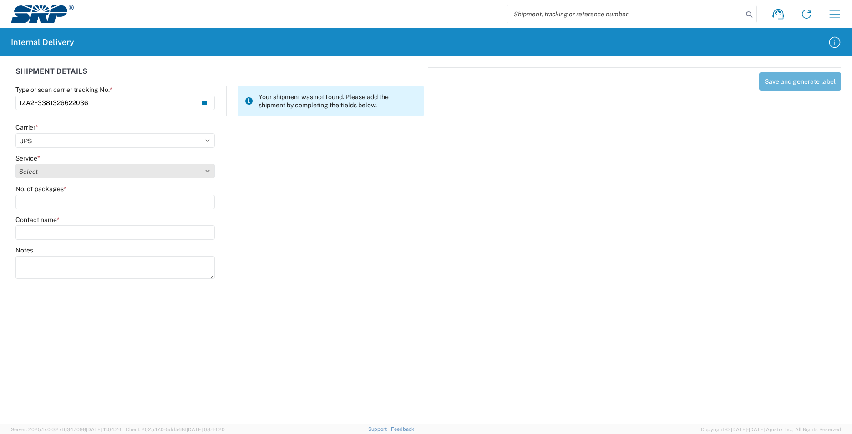
select select "43"
click at [39, 167] on select "Select 2nd Day Air 2nd Day Air A.M. 3 Day Select Basic BOUND PRINTED MATTER, UP…" at bounding box center [114, 171] width 199 height 15
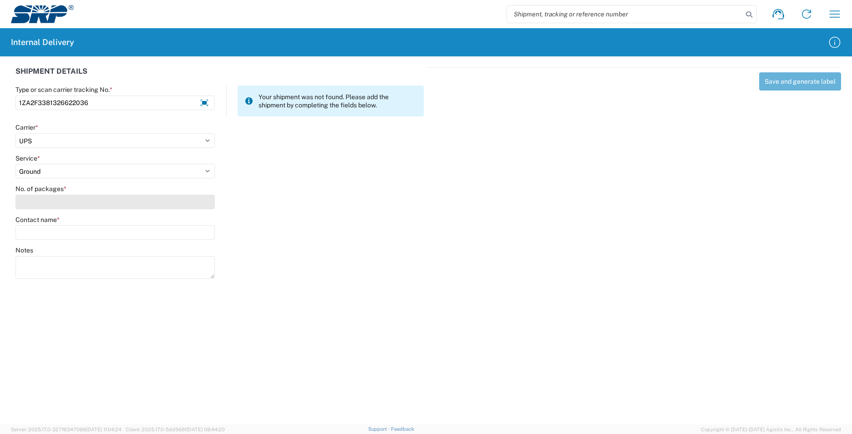
click at [51, 205] on input "No. of packages *" at bounding box center [114, 202] width 199 height 15
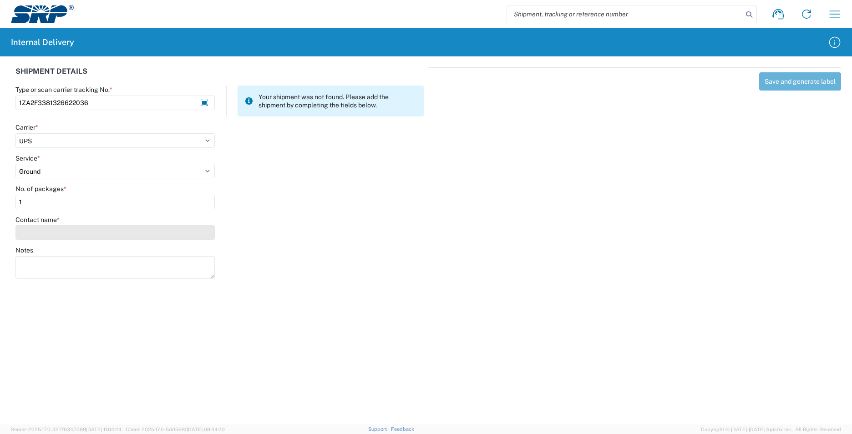
type input "1"
click at [56, 235] on input "Contact name *" at bounding box center [114, 232] width 199 height 15
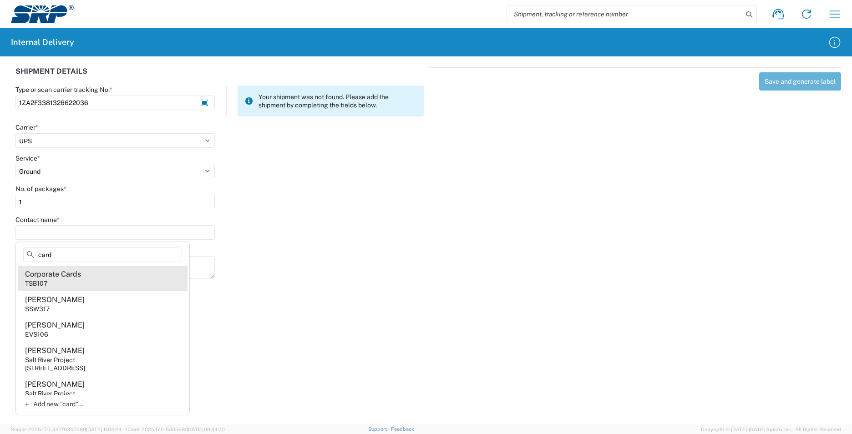
type input "card"
click at [97, 286] on agx-address-suggestion-item "Corporate Cards TSB107" at bounding box center [103, 278] width 170 height 25
type input "Corporate Cards"
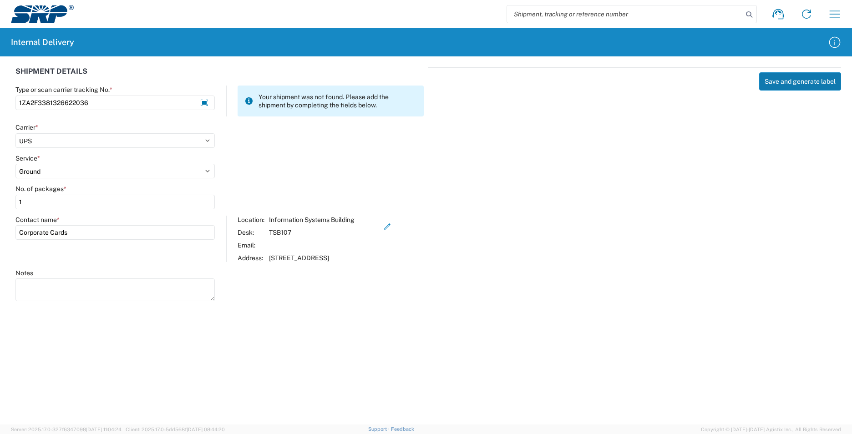
click at [798, 82] on button "Save and generate label" at bounding box center [800, 81] width 82 height 18
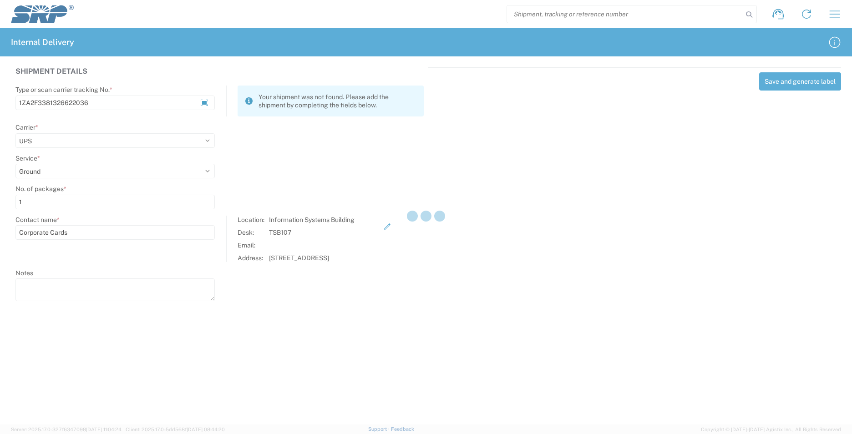
select select
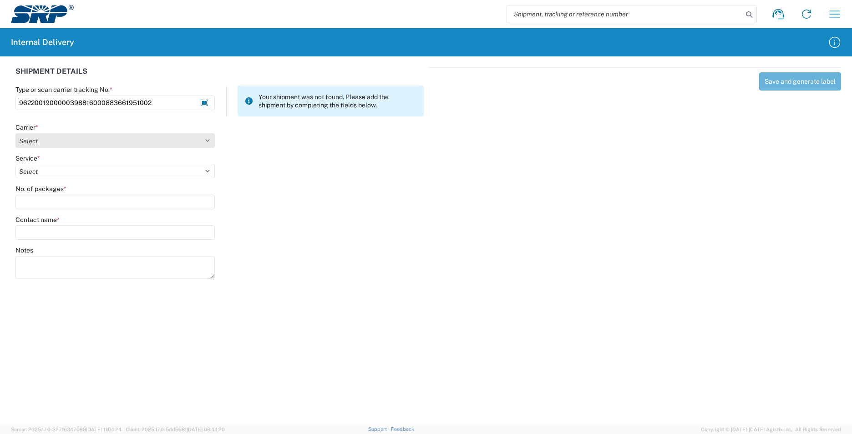
type input "9622001900000398816000883661951002"
click at [61, 143] on select "Select AcctPay Amazon Logistics ATI Trucking BC Dimerco Logistics Empire Southw…" at bounding box center [114, 140] width 199 height 15
select select "5"
click at [15, 133] on select "Select AcctPay Amazon Logistics ATI Trucking BC Dimerco Logistics Empire Southw…" at bounding box center [114, 140] width 199 height 15
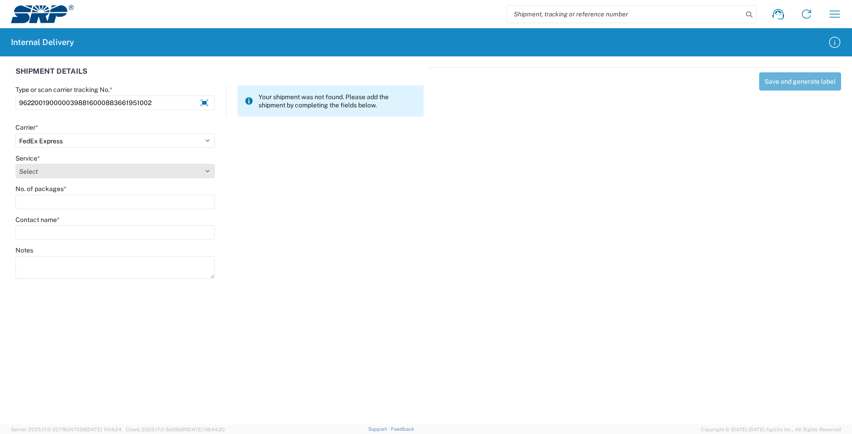
click at [33, 177] on select "Select 1Day Freight 2Day 2Day AM 2Day AM One Rate 2Day Freight 2Day One Rate 3 …" at bounding box center [114, 171] width 199 height 15
select select "12"
click at [35, 173] on select "Select 1Day Freight 2Day 2Day AM 2Day AM One Rate 2Day Freight 2Day One Rate 3 …" at bounding box center [114, 171] width 199 height 15
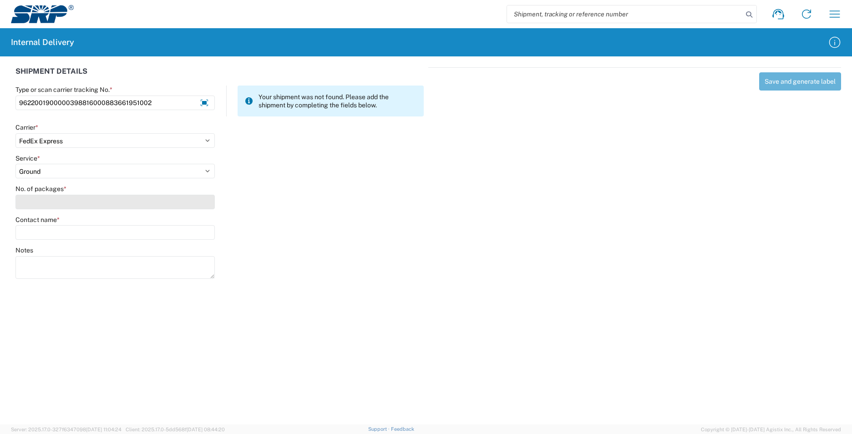
click at [35, 200] on input "No. of packages *" at bounding box center [114, 202] width 199 height 15
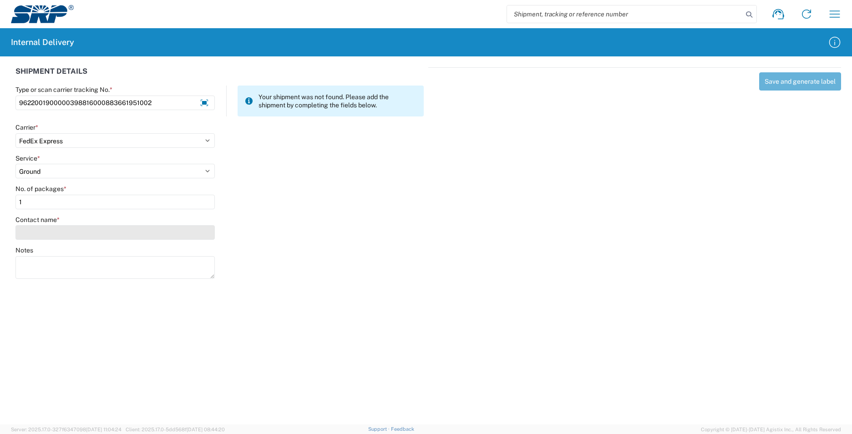
type input "1"
click at [35, 235] on input "Contact name *" at bounding box center [114, 232] width 199 height 15
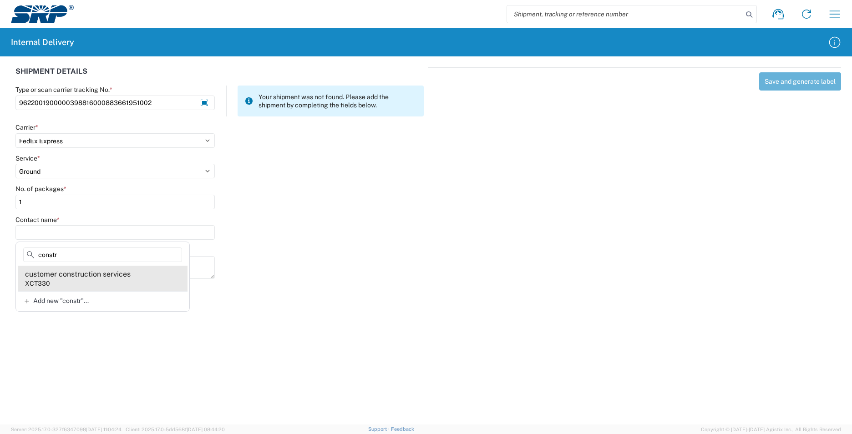
type input "constr"
click at [142, 287] on agx-address-suggestion-item "customer construction services XCT330" at bounding box center [103, 278] width 170 height 25
type input "customer construction services"
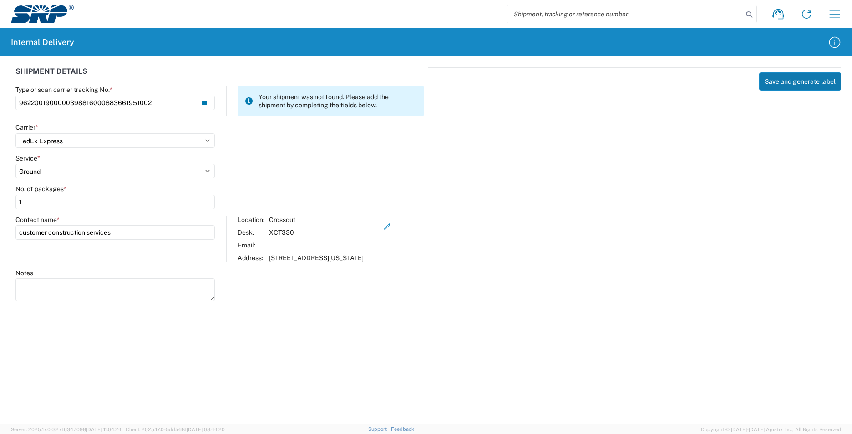
click at [783, 89] on button "Save and generate label" at bounding box center [800, 81] width 82 height 18
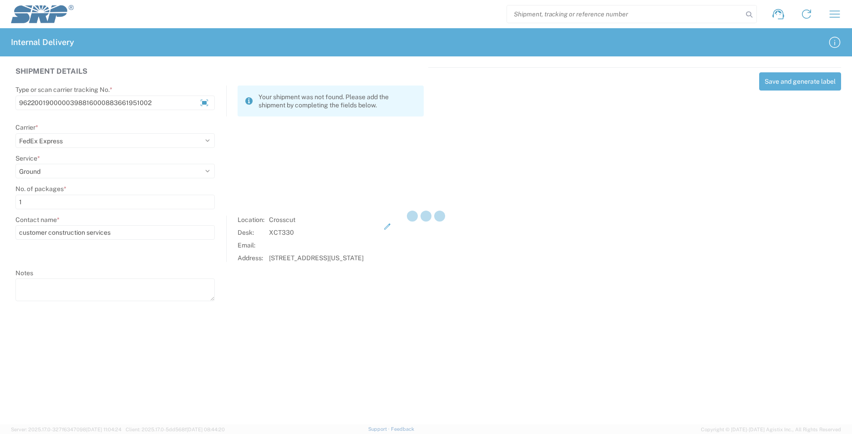
select select
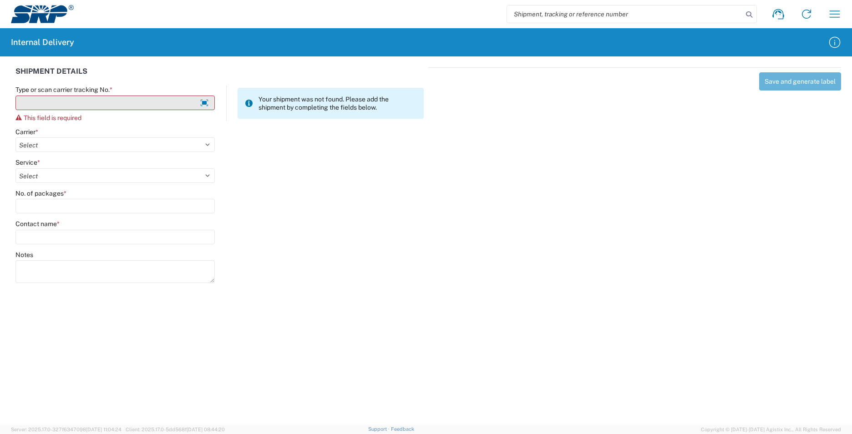
click at [39, 104] on input "Type or scan carrier tracking No. *" at bounding box center [114, 103] width 199 height 15
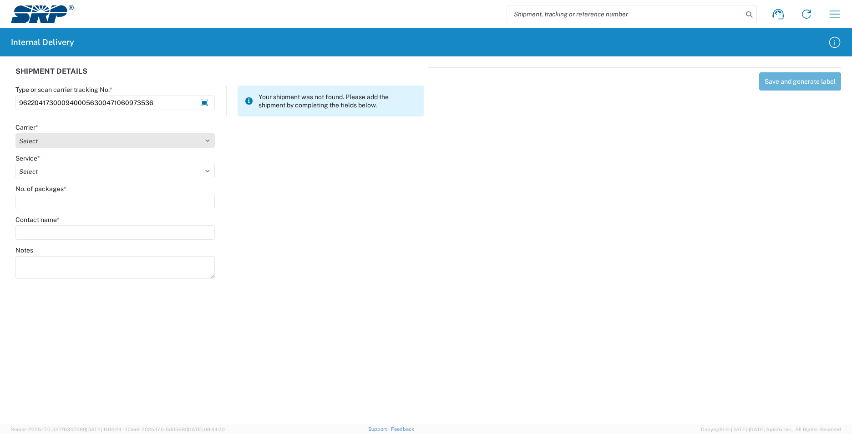
type input "9622041730009400056300471060973536"
click at [40, 142] on select "Select AcctPay Amazon Logistics ATI Trucking BC Dimerco Logistics Empire Southw…" at bounding box center [114, 140] width 199 height 15
select select "5"
click at [15, 133] on select "Select AcctPay Amazon Logistics ATI Trucking BC Dimerco Logistics Empire Southw…" at bounding box center [114, 140] width 199 height 15
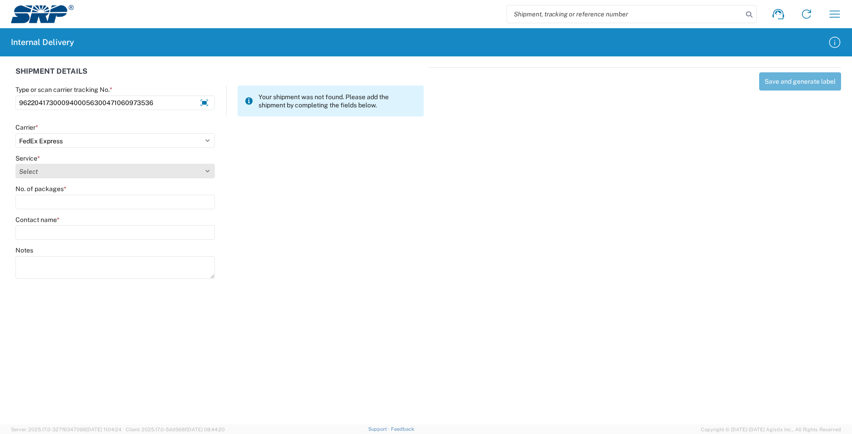
click at [32, 166] on select "Select" at bounding box center [114, 171] width 199 height 15
select select "12"
click at [35, 172] on select "Select 1Day Freight 2Day 2Day AM 2Day AM One Rate 2Day Freight 2Day One Rate 3 …" at bounding box center [114, 171] width 199 height 15
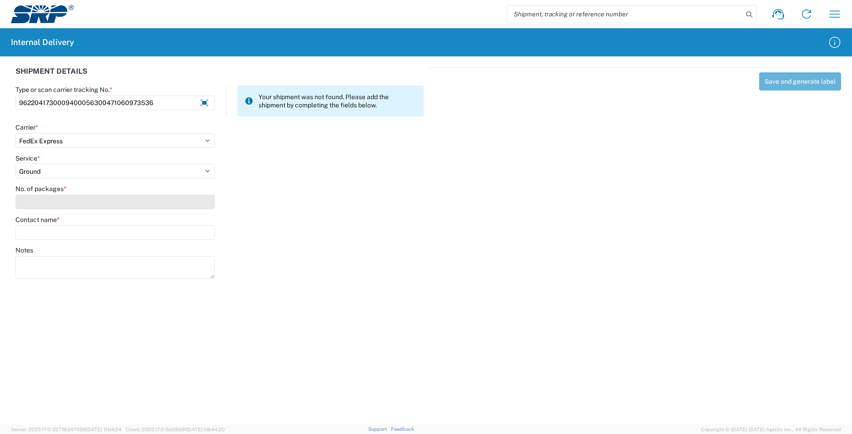
click at [33, 201] on input "No. of packages *" at bounding box center [114, 202] width 199 height 15
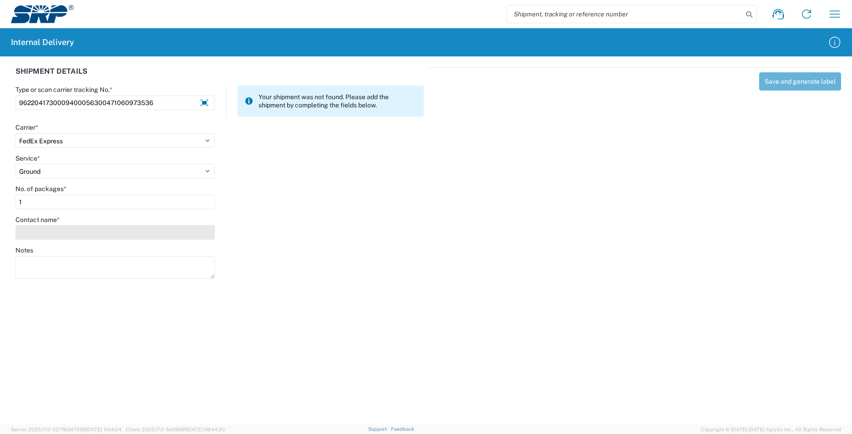
type input "1"
click at [41, 229] on input "Contact name *" at bounding box center [114, 232] width 199 height 15
type input "m"
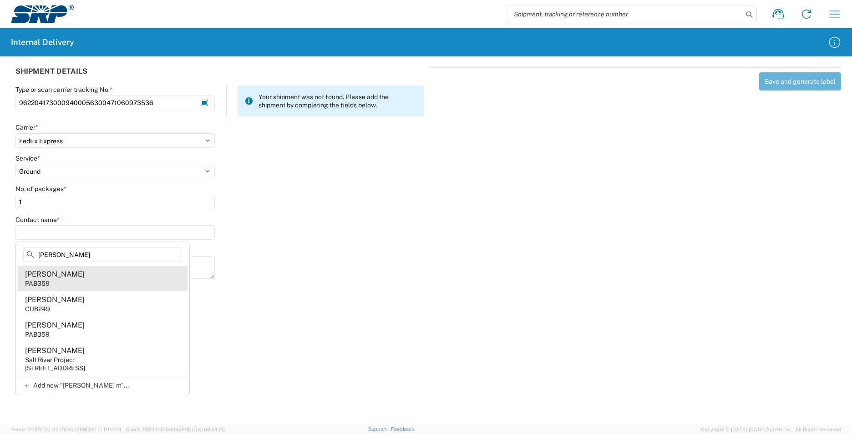
type input "sara m"
click at [74, 274] on agx-address-suggestion-item "Sara Montano PAB359" at bounding box center [103, 278] width 170 height 25
type input "Sara Montano"
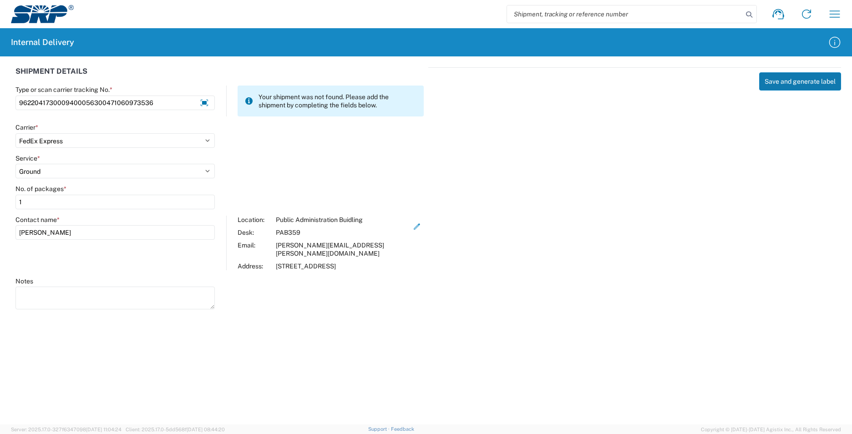
click at [770, 82] on button "Save and generate label" at bounding box center [800, 81] width 82 height 18
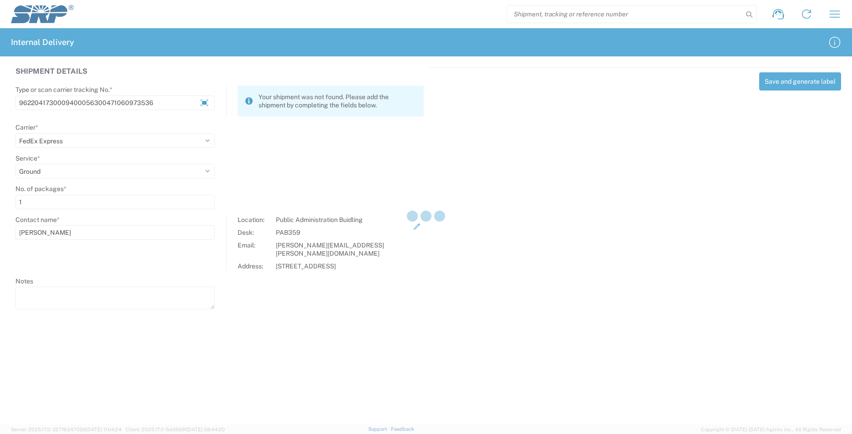
select select
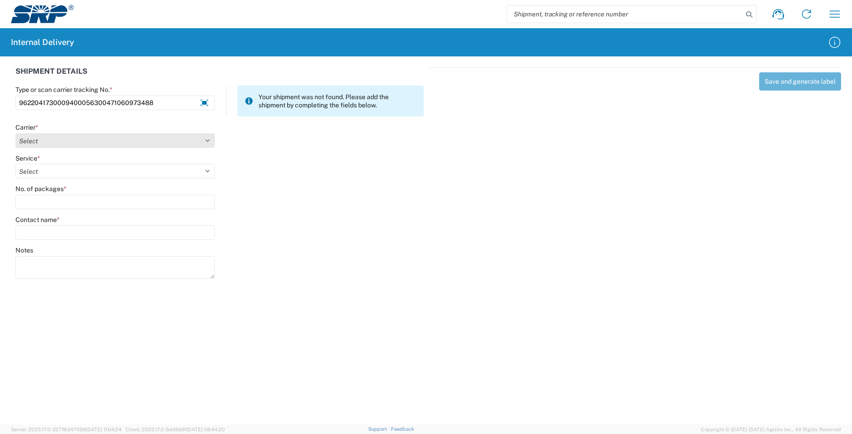
type input "9622041730009400056300471060973488"
click at [79, 144] on select "Select AcctPay Amazon Logistics ATI Trucking BC Dimerco Logistics Empire Southw…" at bounding box center [114, 140] width 199 height 15
select select "5"
click at [15, 133] on select "Select AcctPay Amazon Logistics ATI Trucking BC Dimerco Logistics Empire Southw…" at bounding box center [114, 140] width 199 height 15
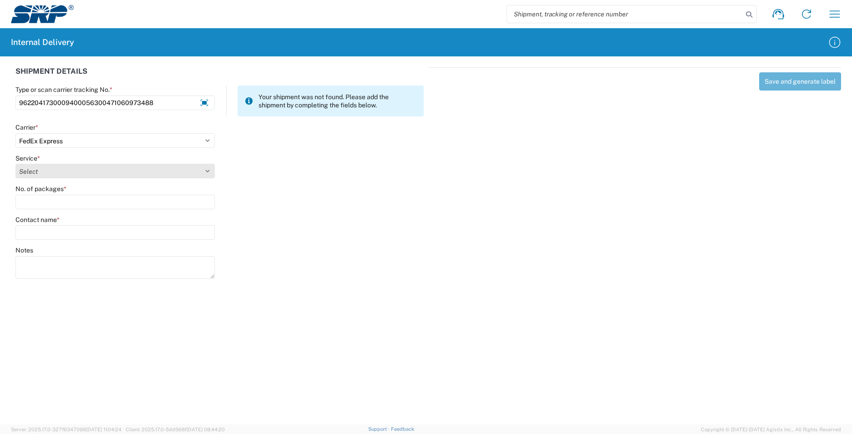
click at [49, 173] on select "Select 1Day Freight 2Day 2Day AM 2Day AM One Rate 2Day Freight 2Day One Rate 3 …" at bounding box center [114, 171] width 199 height 15
select select "12"
click at [56, 172] on select "Select 1Day Freight 2Day 2Day AM 2Day AM One Rate 2Day Freight 2Day One Rate 3 …" at bounding box center [114, 171] width 199 height 15
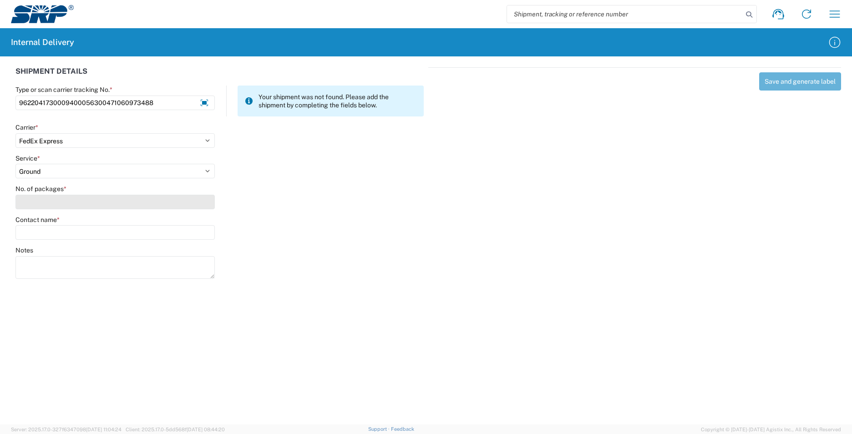
click at [56, 200] on input "No. of packages *" at bounding box center [114, 202] width 199 height 15
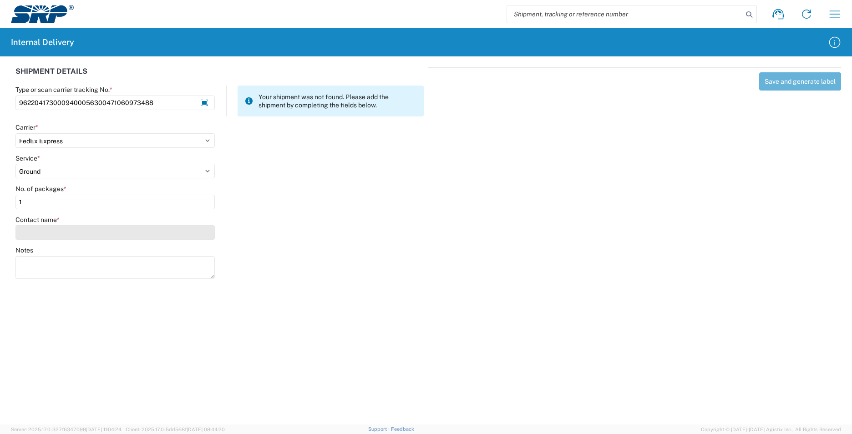
type input "1"
click at [55, 232] on input "Contact name *" at bounding box center [114, 232] width 199 height 15
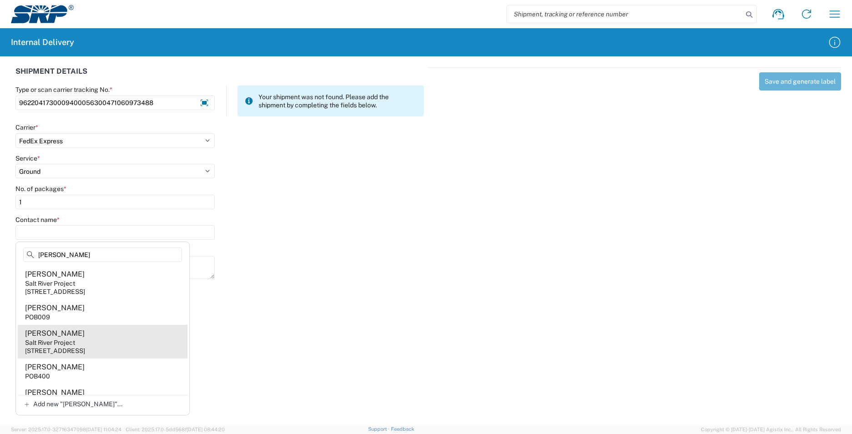
type input "stacey"
click at [102, 342] on agx-address-suggestion-item "Stacey Thibodeau Salt River Project 1500 N Mill Ave, PAB352, Tempe, AZ, 85281, …" at bounding box center [103, 342] width 170 height 34
type input "Stacey Thibodeau"
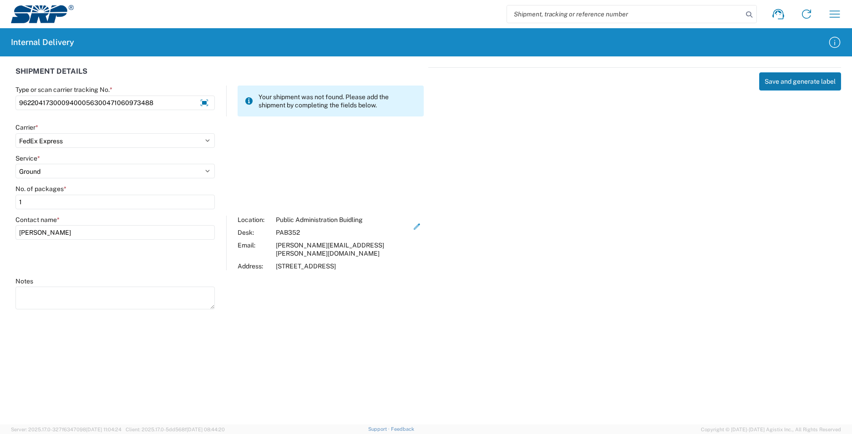
click at [782, 79] on button "Save and generate label" at bounding box center [800, 81] width 82 height 18
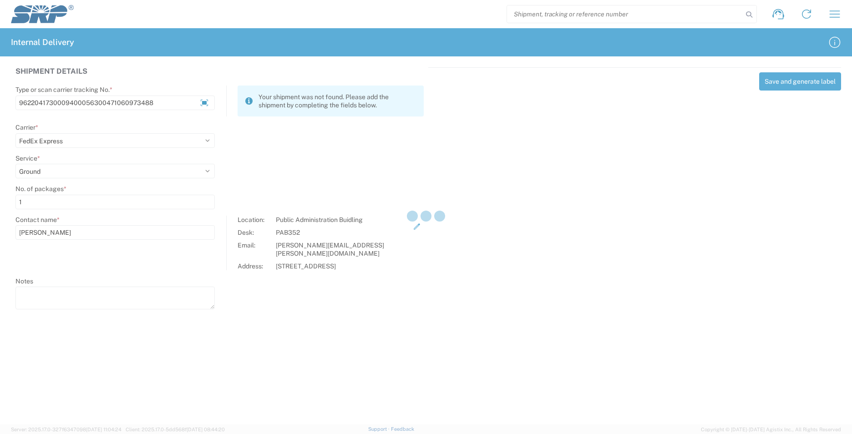
select select
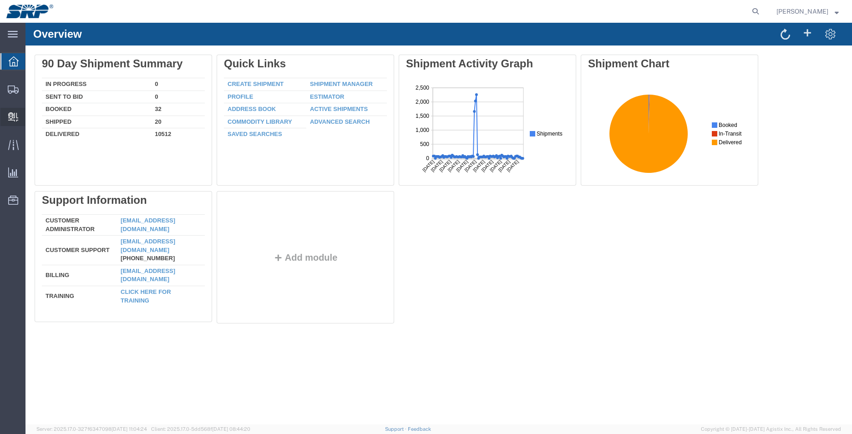
click at [15, 117] on icon at bounding box center [13, 116] width 10 height 9
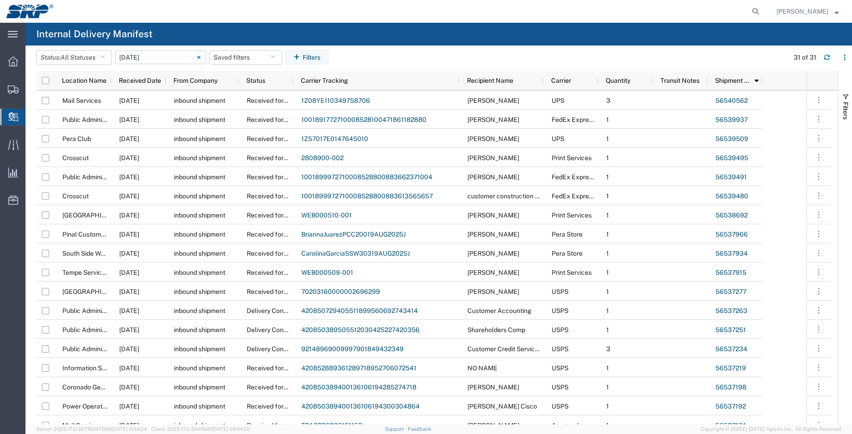
click at [150, 59] on input "[DATE] - [DATE]" at bounding box center [160, 58] width 91 height 14
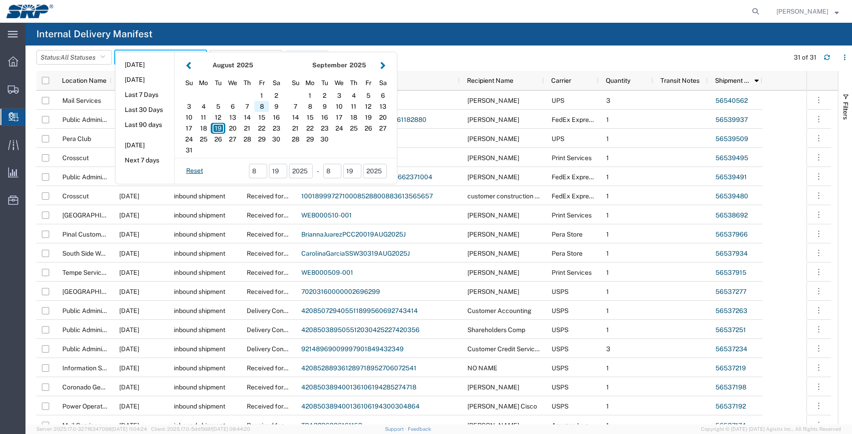
click at [265, 107] on div "8" at bounding box center [261, 106] width 15 height 11
click at [284, 169] on input "19" at bounding box center [278, 171] width 18 height 15
type input "12"
type input "08 12 - 19, 2025"
type input "[DATE] - [DATE]"
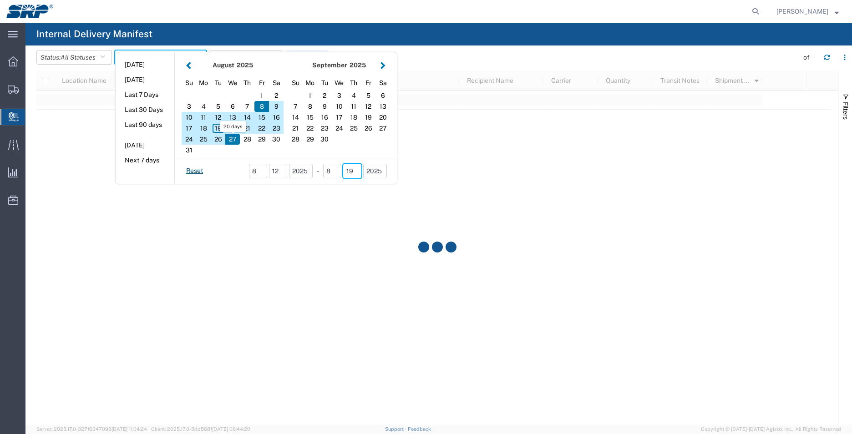
click at [358, 169] on input "19" at bounding box center [352, 171] width 18 height 15
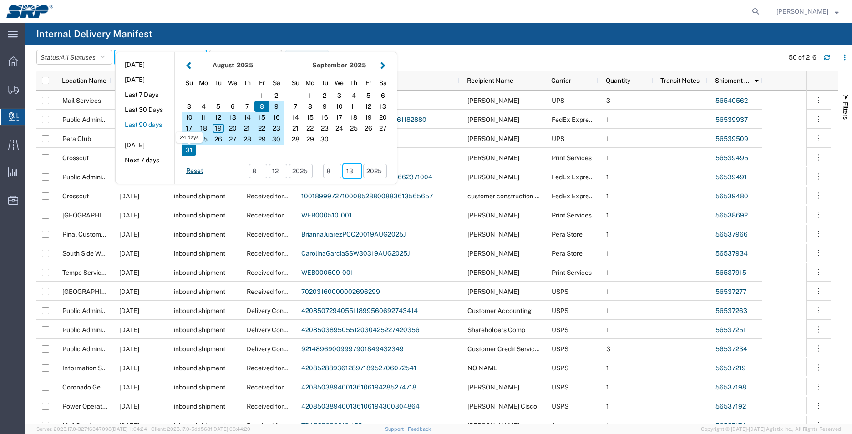
type input "13"
type input "08 12 - 13, 2025"
type input "[DATE] - [DATE]"
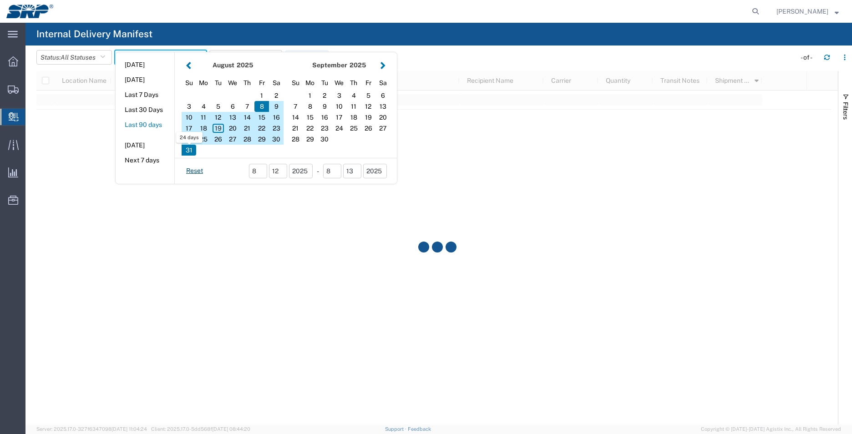
click at [174, 120] on button "Last 90 days" at bounding box center [145, 125] width 59 height 14
type input "Last 90 days"
type input "[DATE] - [DATE]"
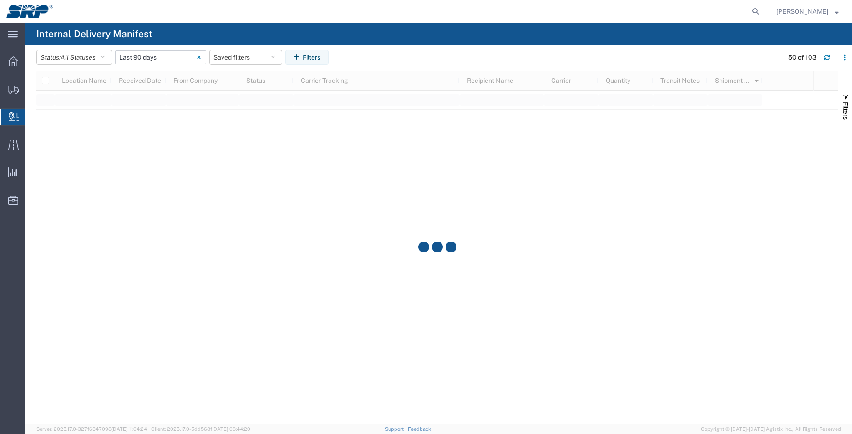
click at [146, 58] on input "[DATE] - [DATE]" at bounding box center [160, 58] width 91 height 14
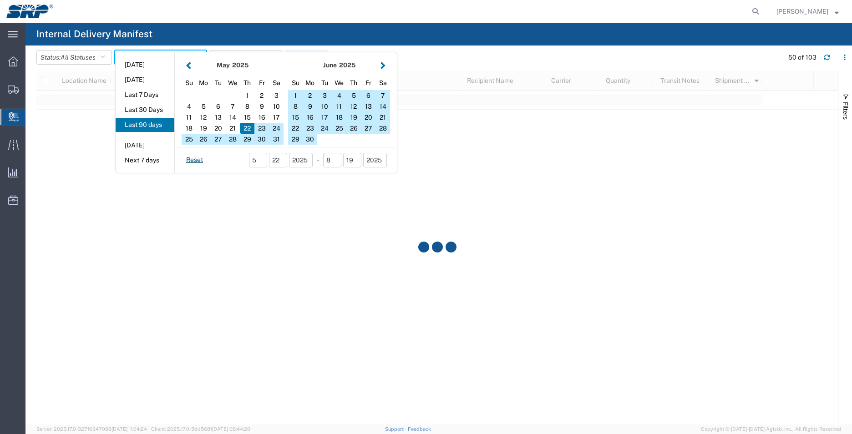
click at [385, 66] on button "button" at bounding box center [383, 65] width 10 height 12
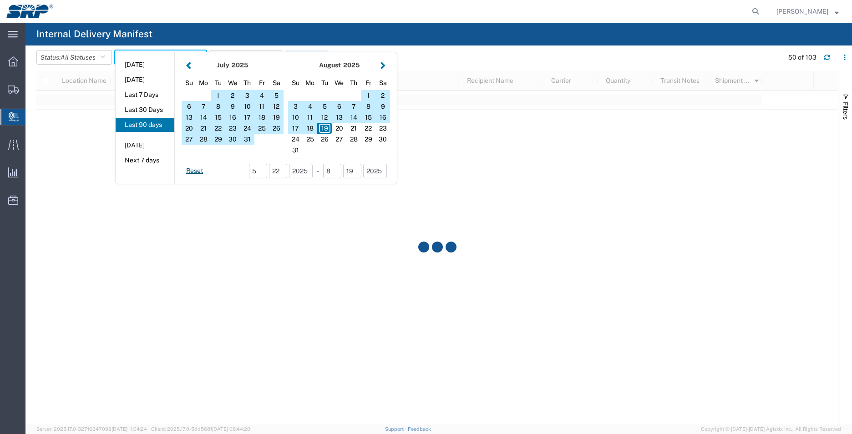
click at [385, 66] on button "button" at bounding box center [383, 65] width 10 height 12
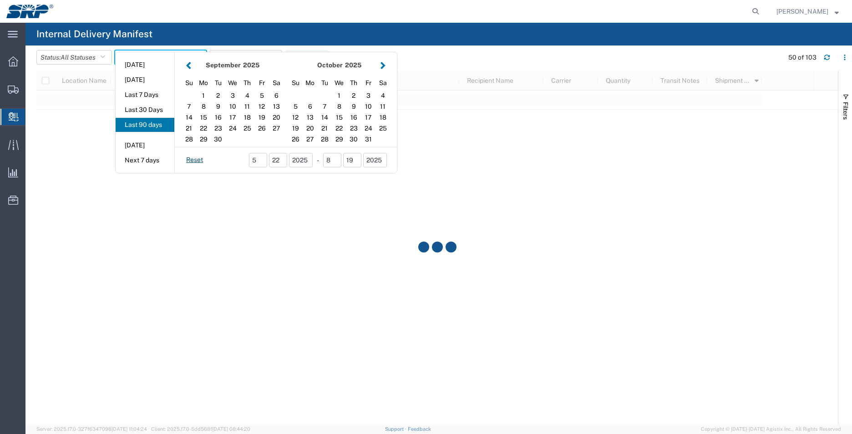
click at [193, 64] on button "button" at bounding box center [189, 65] width 10 height 12
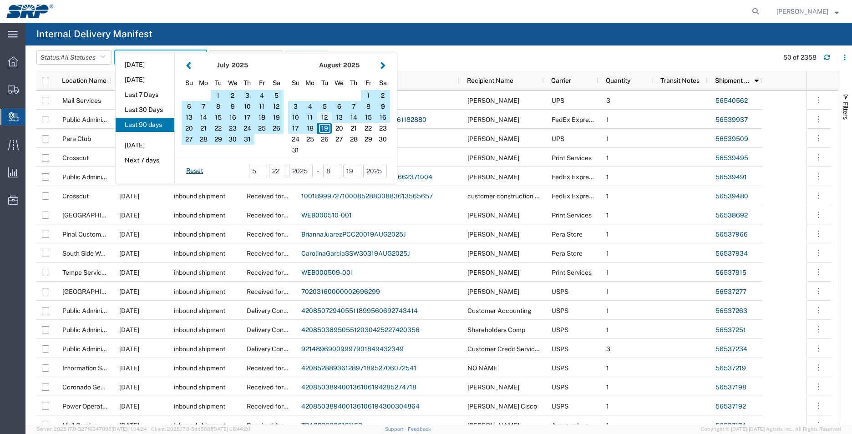
click at [328, 117] on div "12" at bounding box center [324, 117] width 15 height 11
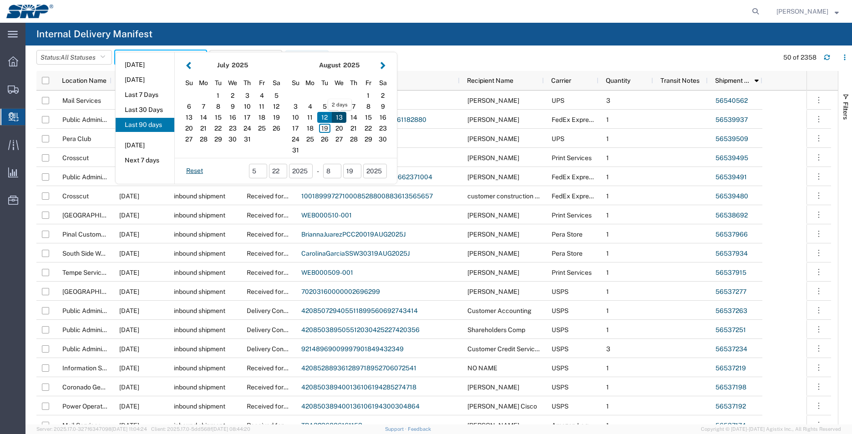
click at [343, 117] on div "13" at bounding box center [339, 117] width 15 height 11
type input "08 12 - 13, 2025"
type input "[DATE] - [DATE]"
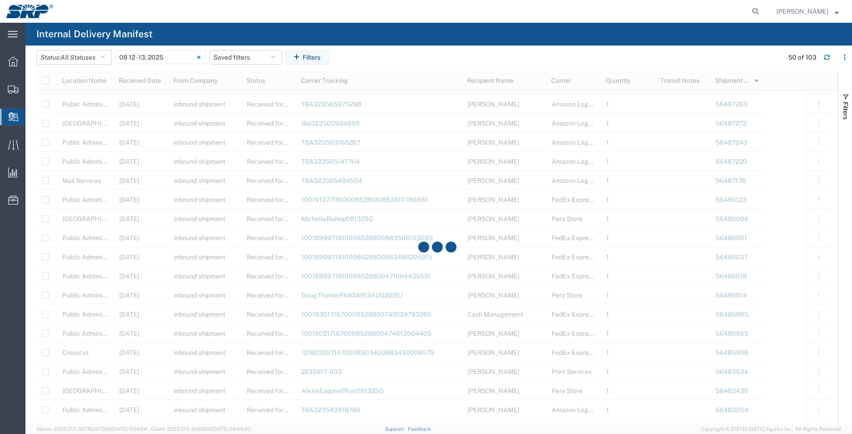
scroll to position [479, 0]
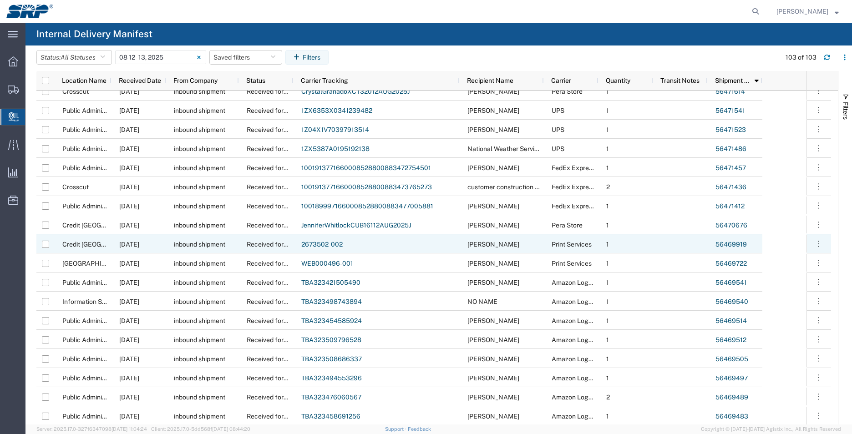
scroll to position [1239, 0]
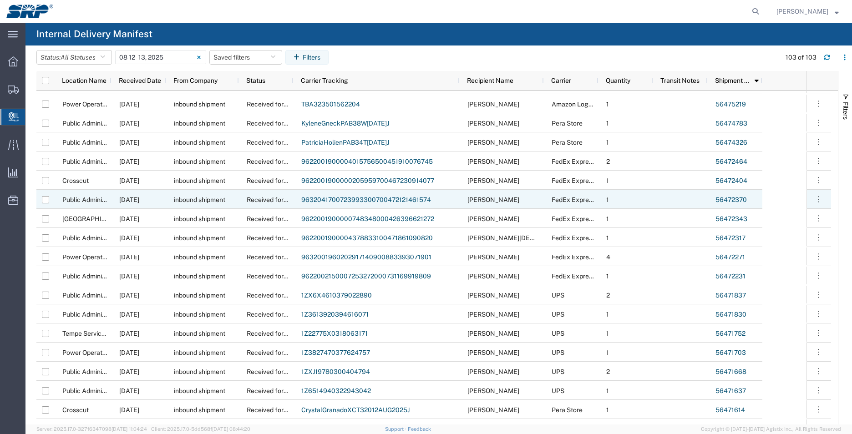
click at [739, 198] on link "56472370" at bounding box center [730, 199] width 31 height 7
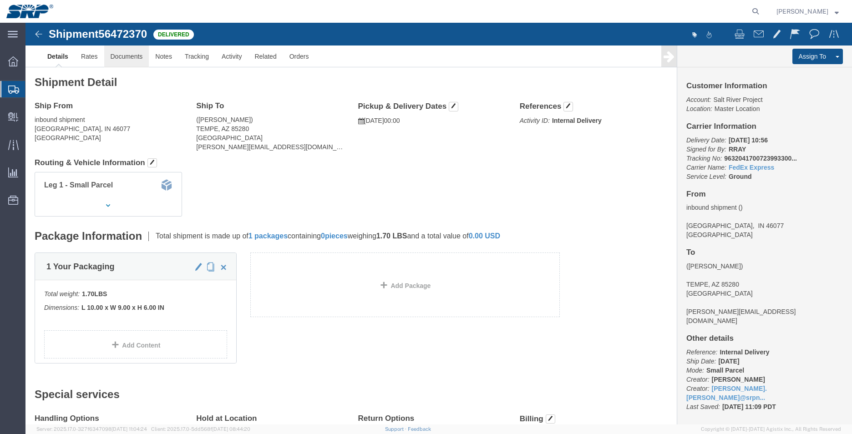
click link "Documents"
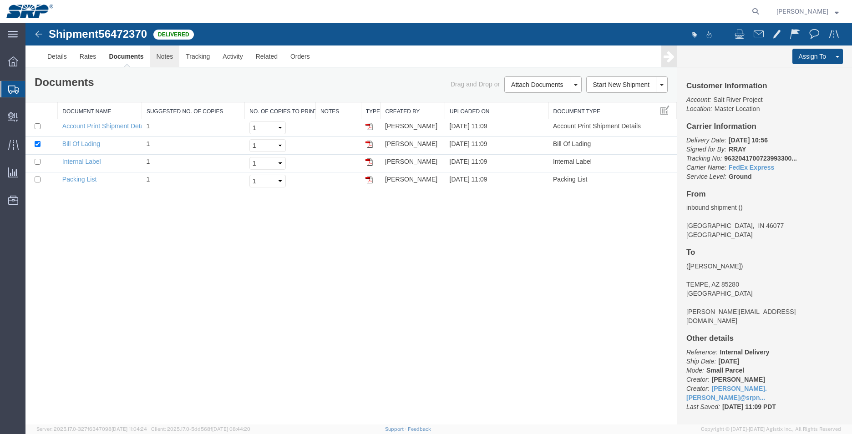
click at [170, 55] on link "Notes" at bounding box center [165, 57] width 30 height 22
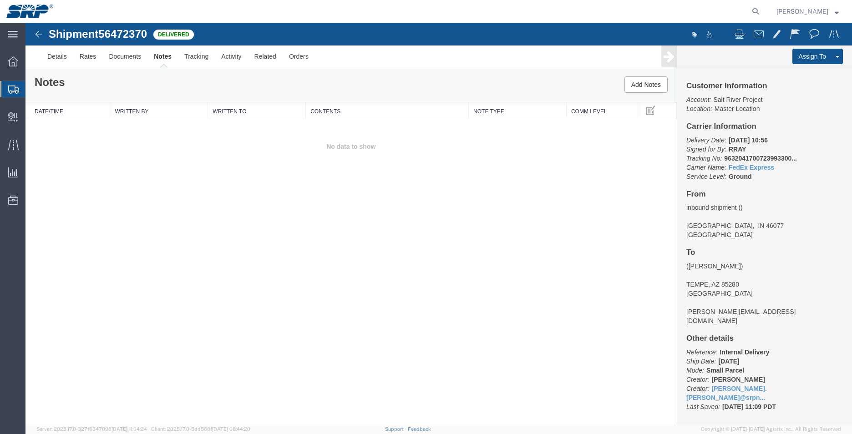
click at [35, 33] on img at bounding box center [38, 34] width 11 height 11
